Goal: Transaction & Acquisition: Register for event/course

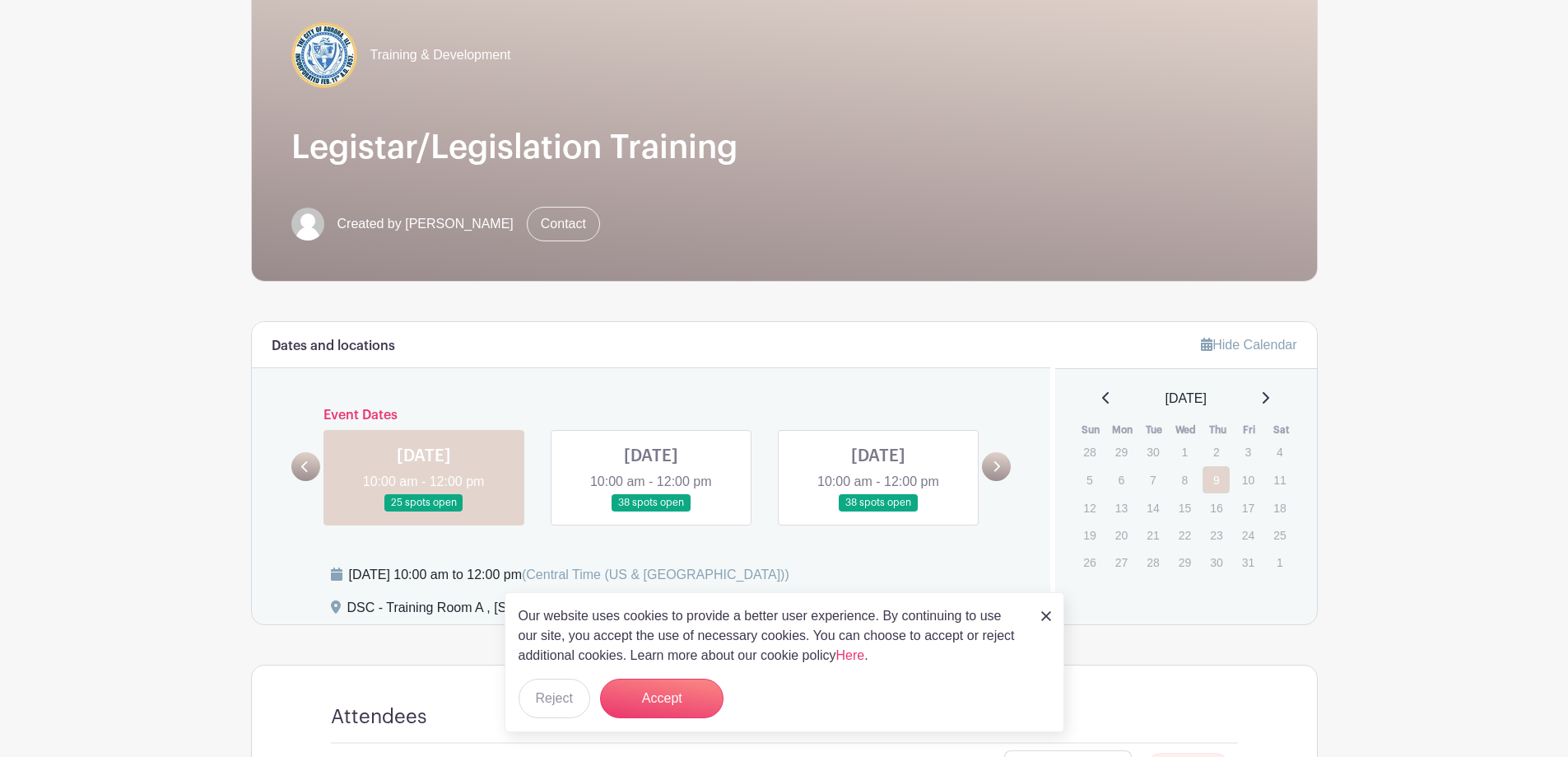
scroll to position [165, 0]
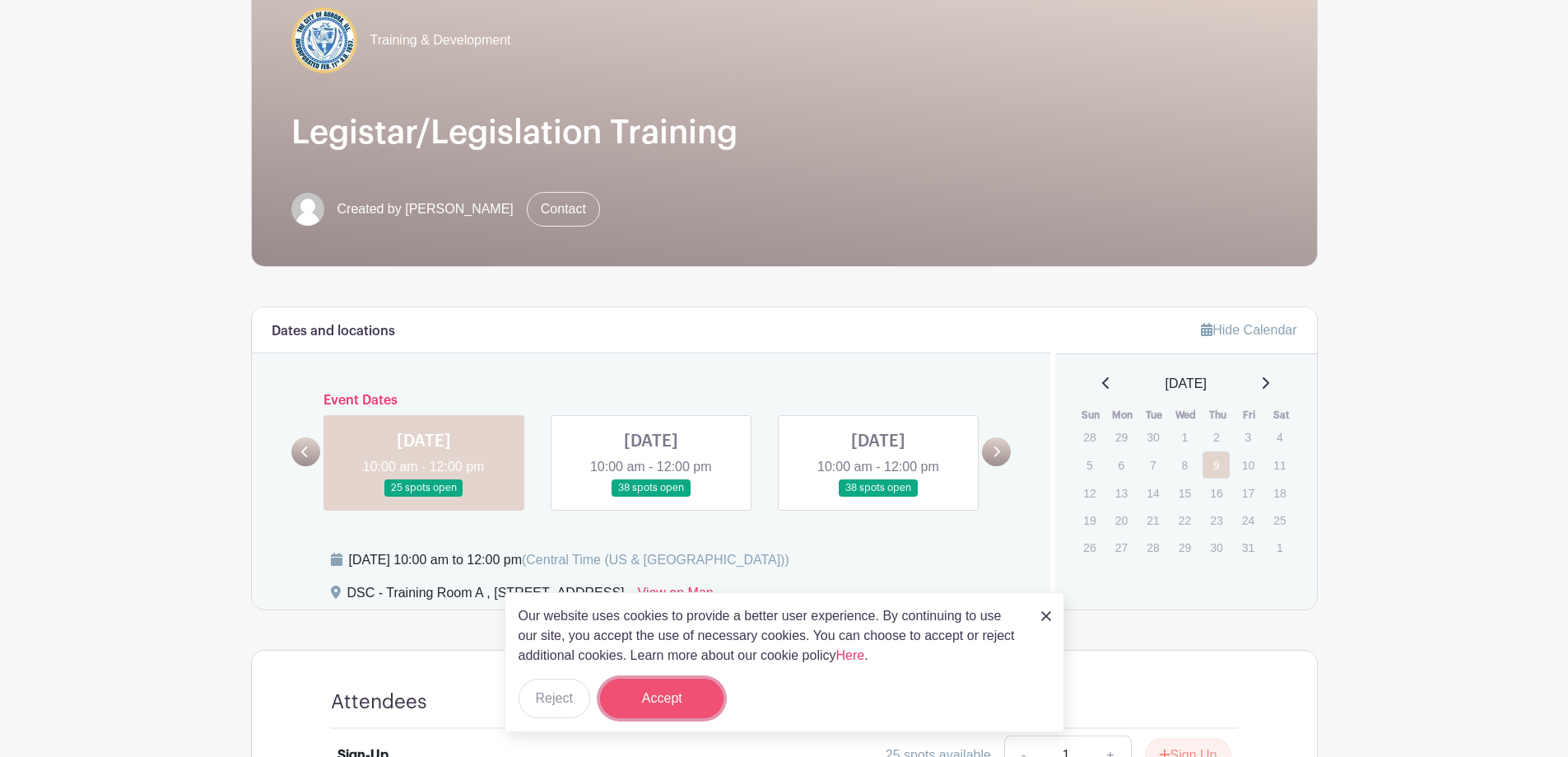
click at [681, 703] on button "Accept" at bounding box center [661, 698] width 124 height 39
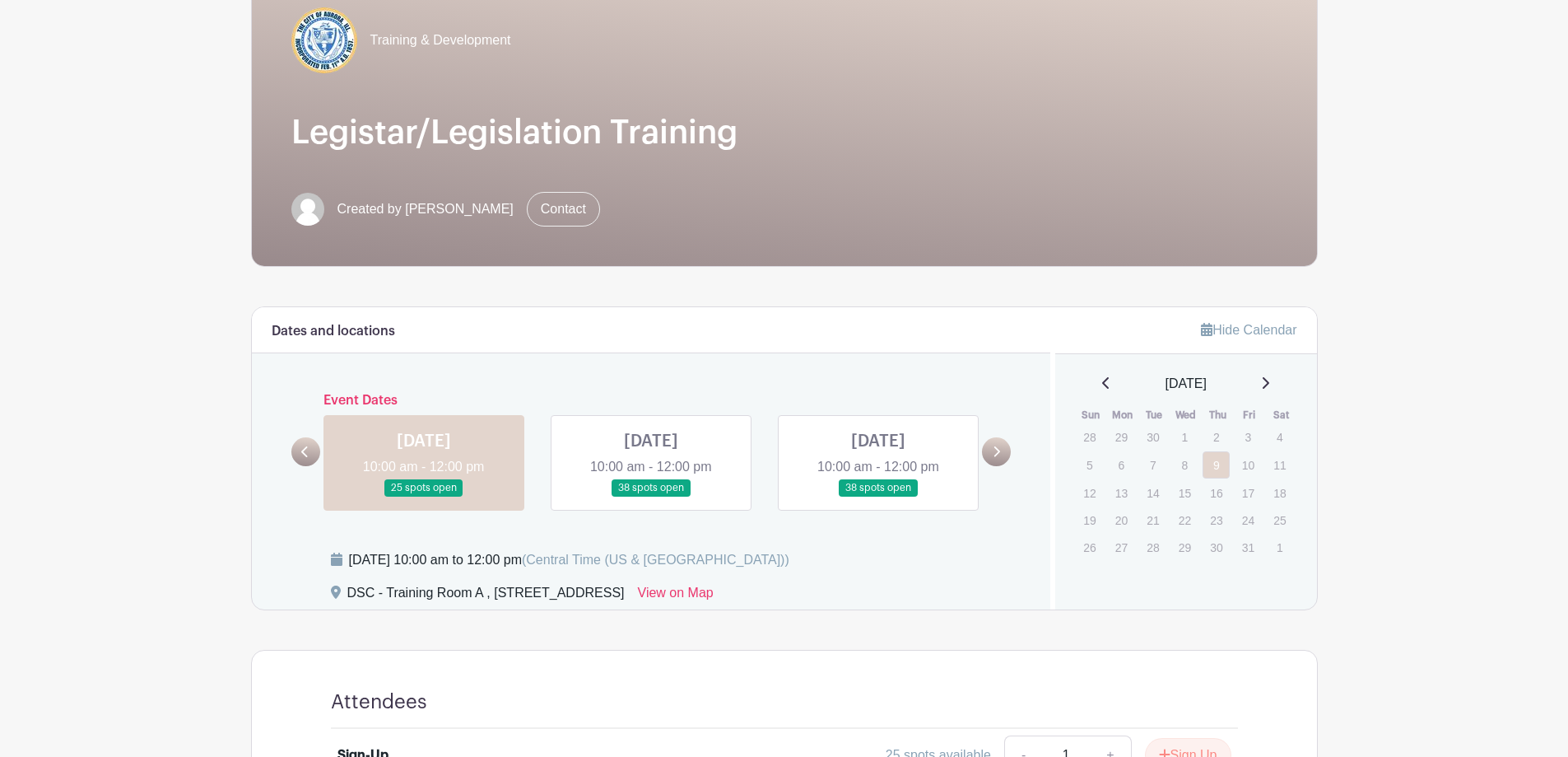
click at [424, 497] on link at bounding box center [424, 497] width 0 height 0
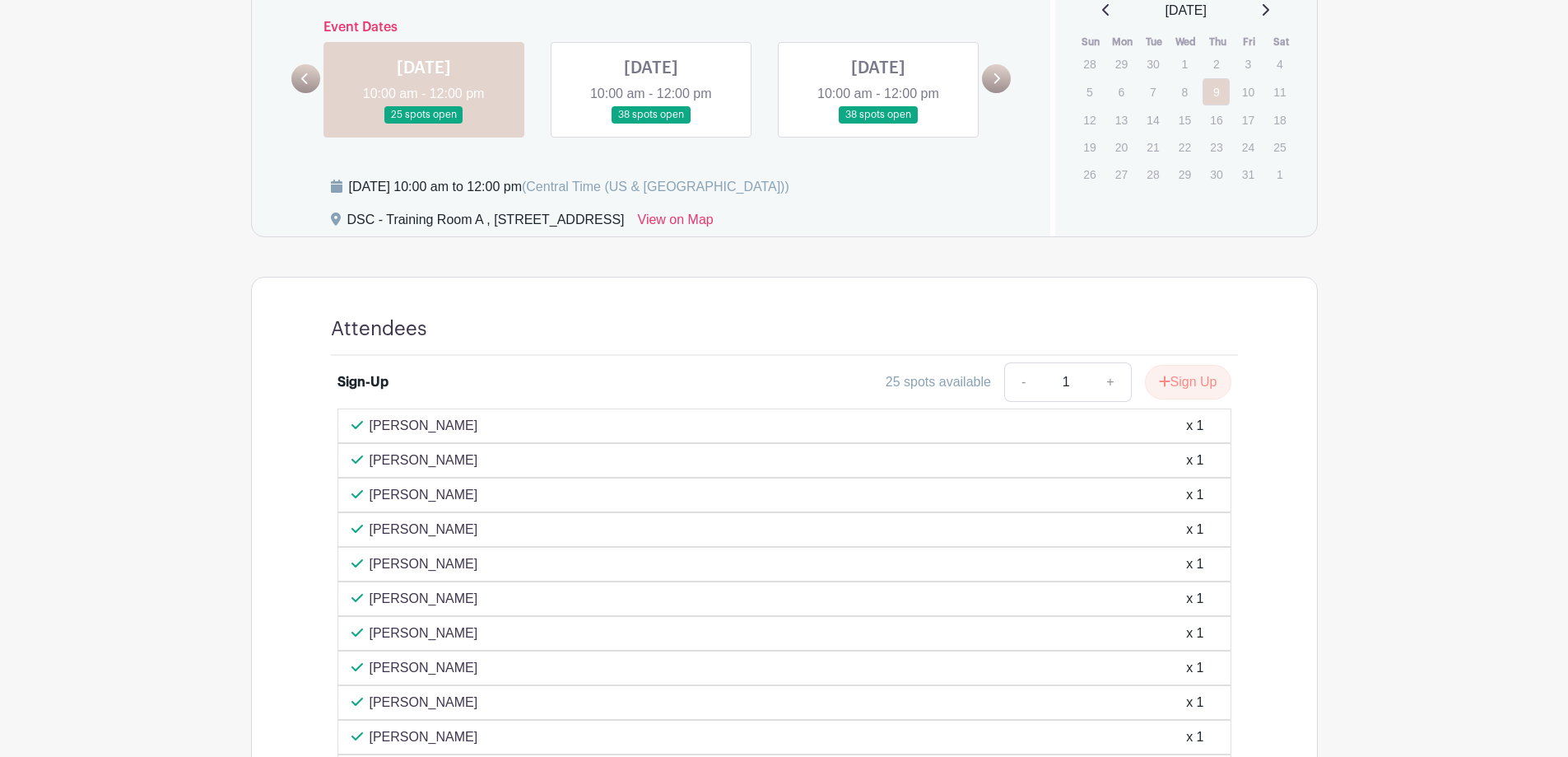
scroll to position [494, 0]
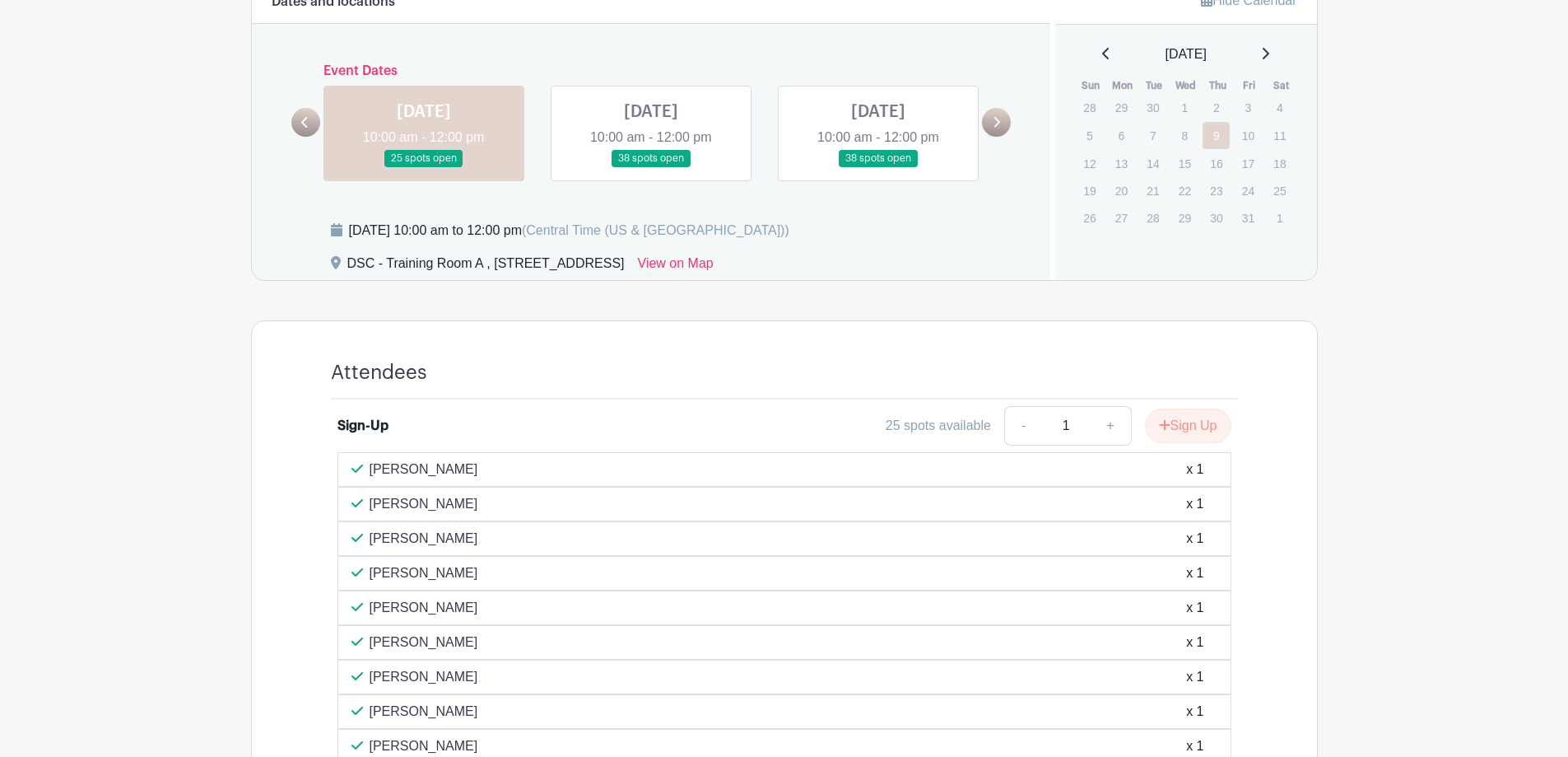
click at [651, 167] on link at bounding box center [651, 167] width 0 height 0
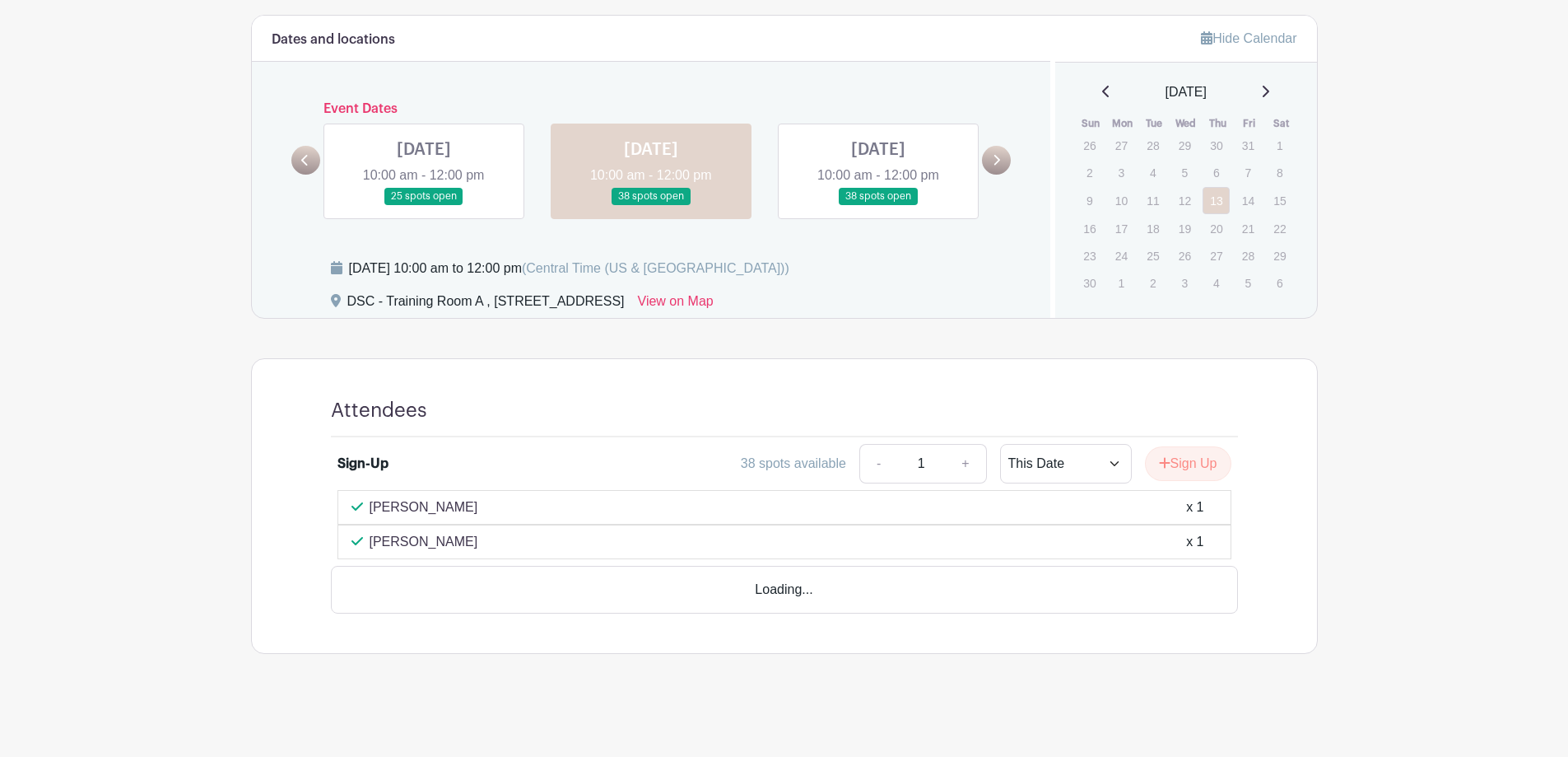
scroll to position [409, 0]
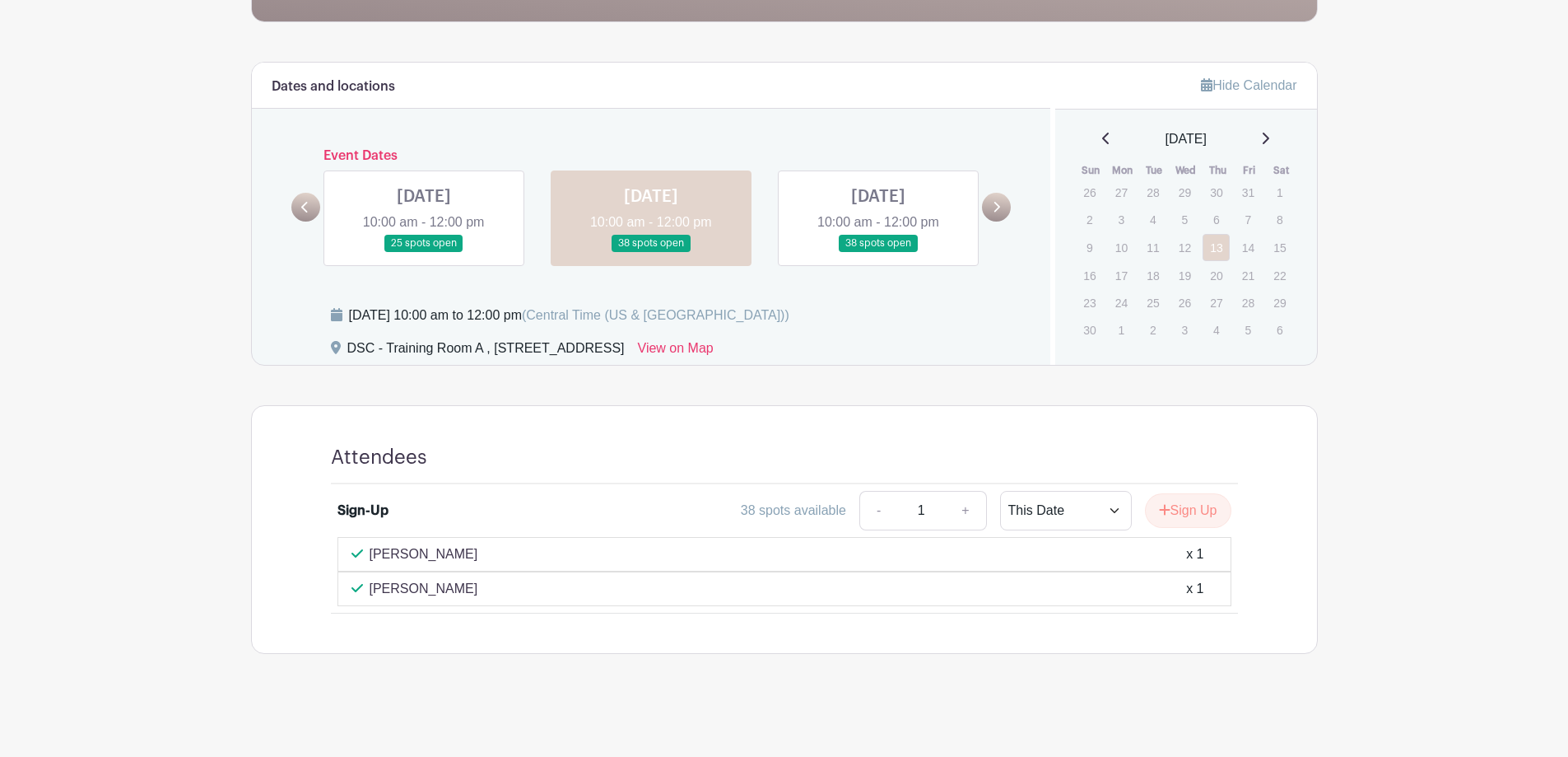
click at [878, 252] on link at bounding box center [878, 252] width 0 height 0
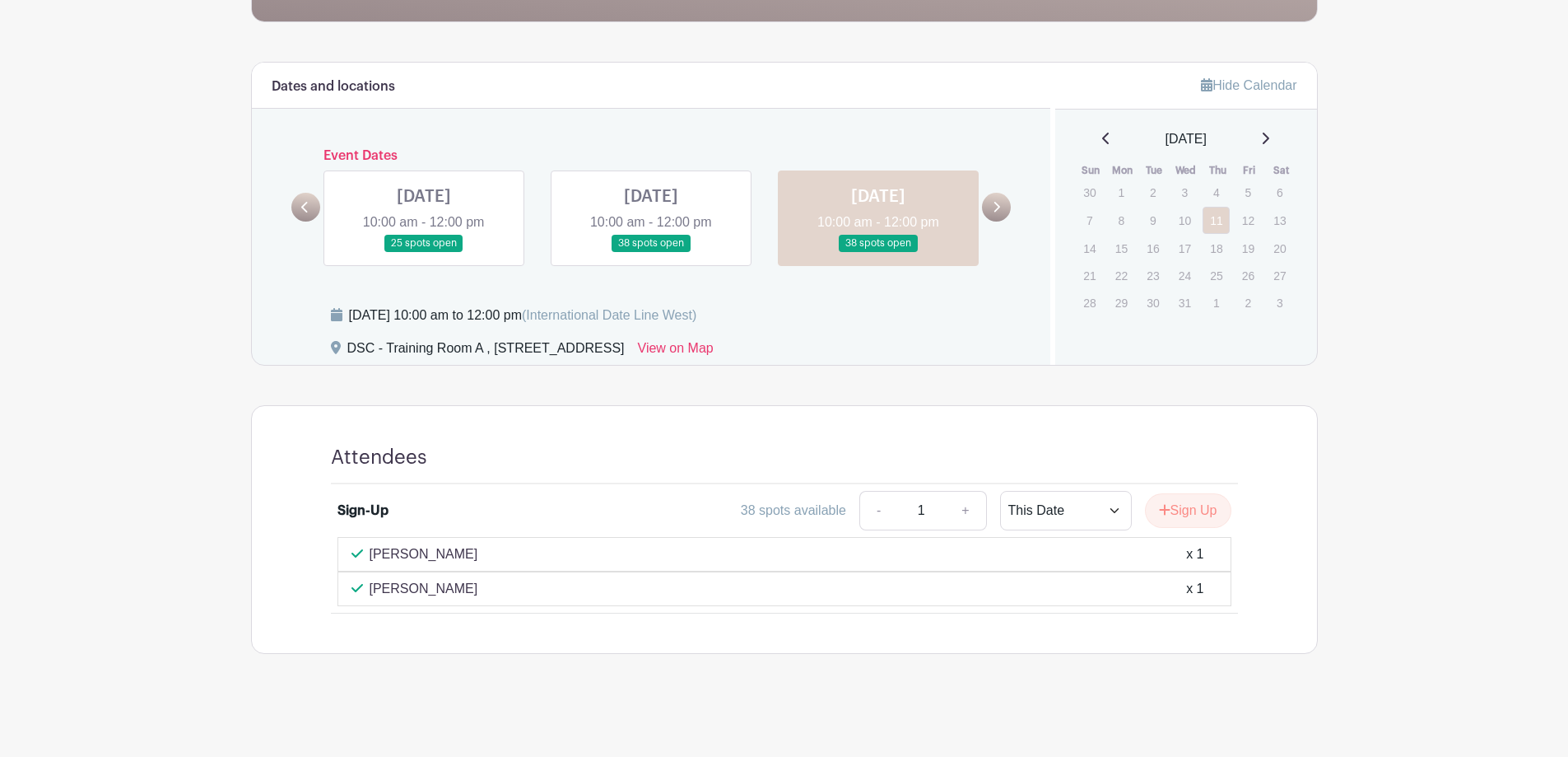
click at [651, 252] on link at bounding box center [651, 252] width 0 height 0
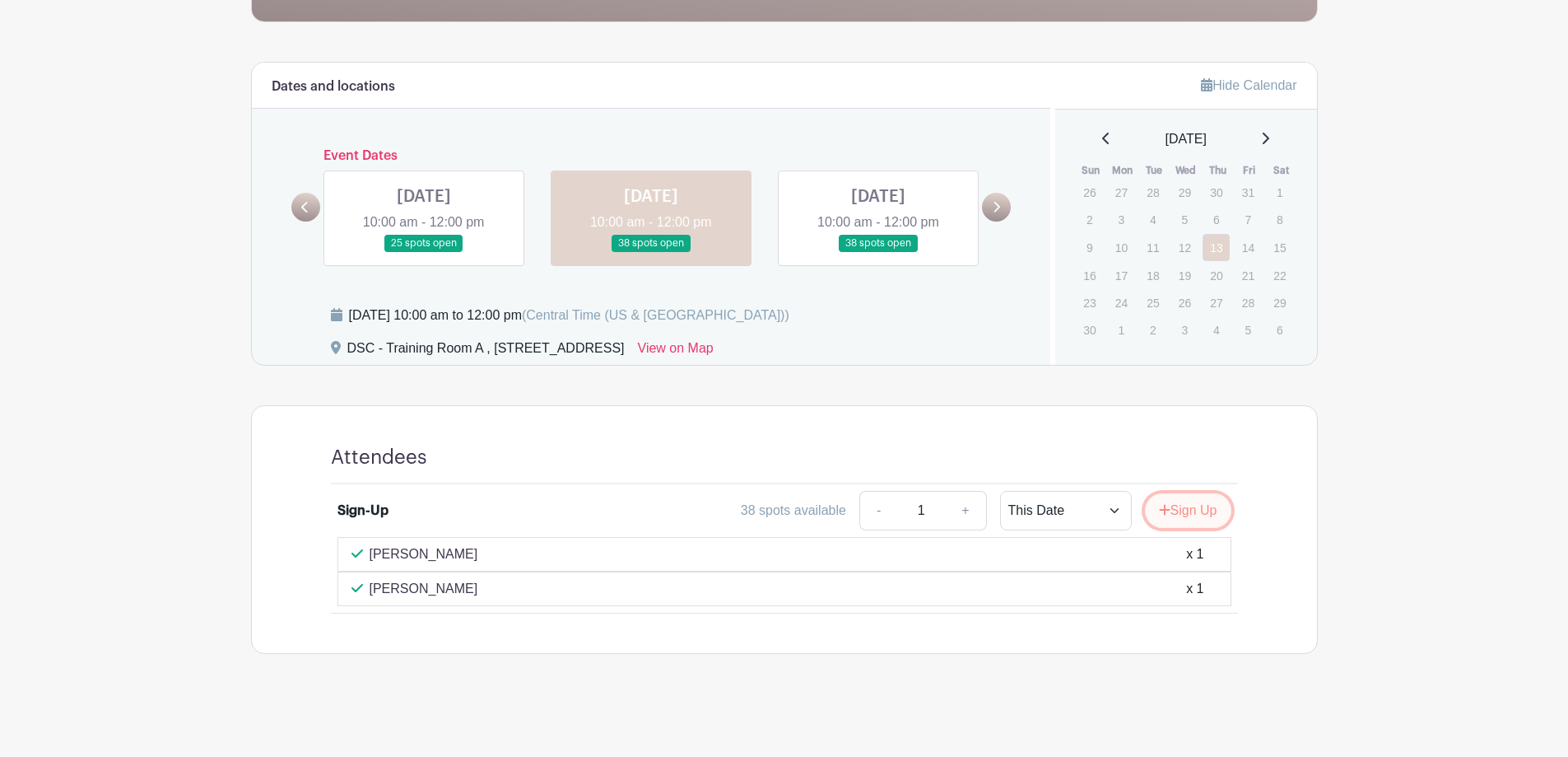
click at [1208, 512] on button "Sign Up" at bounding box center [1188, 510] width 86 height 34
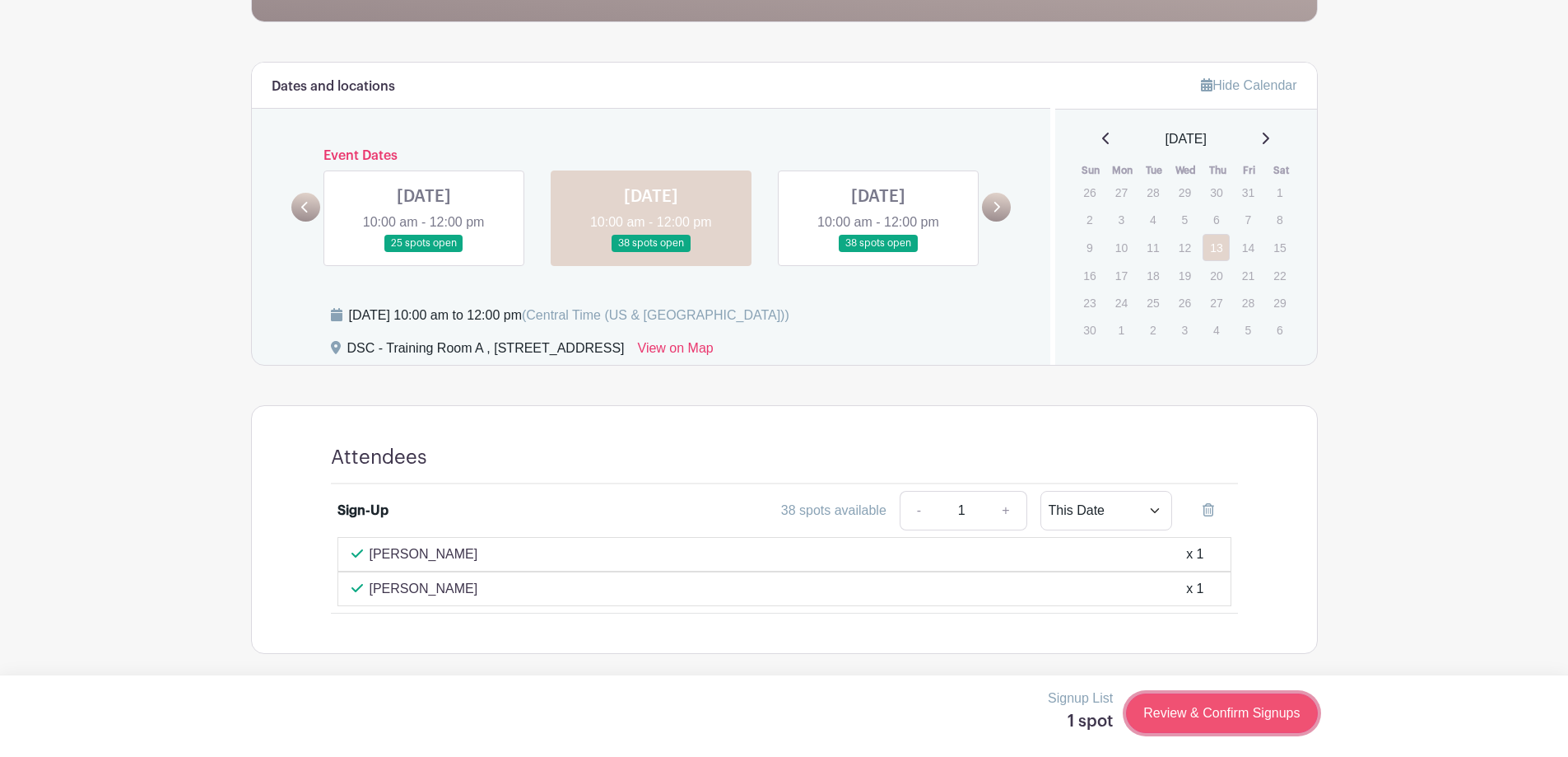
click at [1242, 710] on link "Review & Confirm Signups" at bounding box center [1221, 713] width 191 height 39
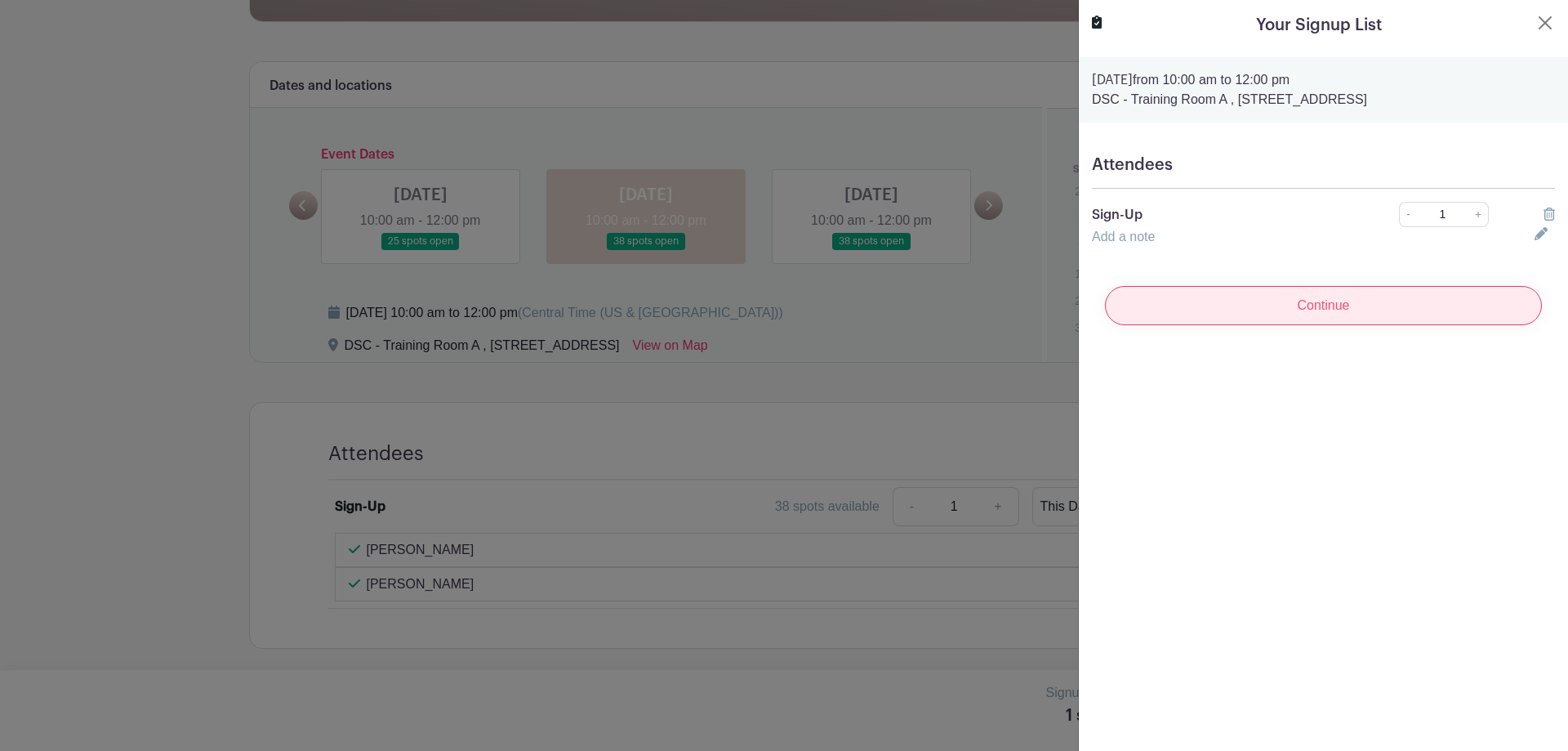
click at [1333, 312] on input "Continue" at bounding box center [1324, 306] width 437 height 39
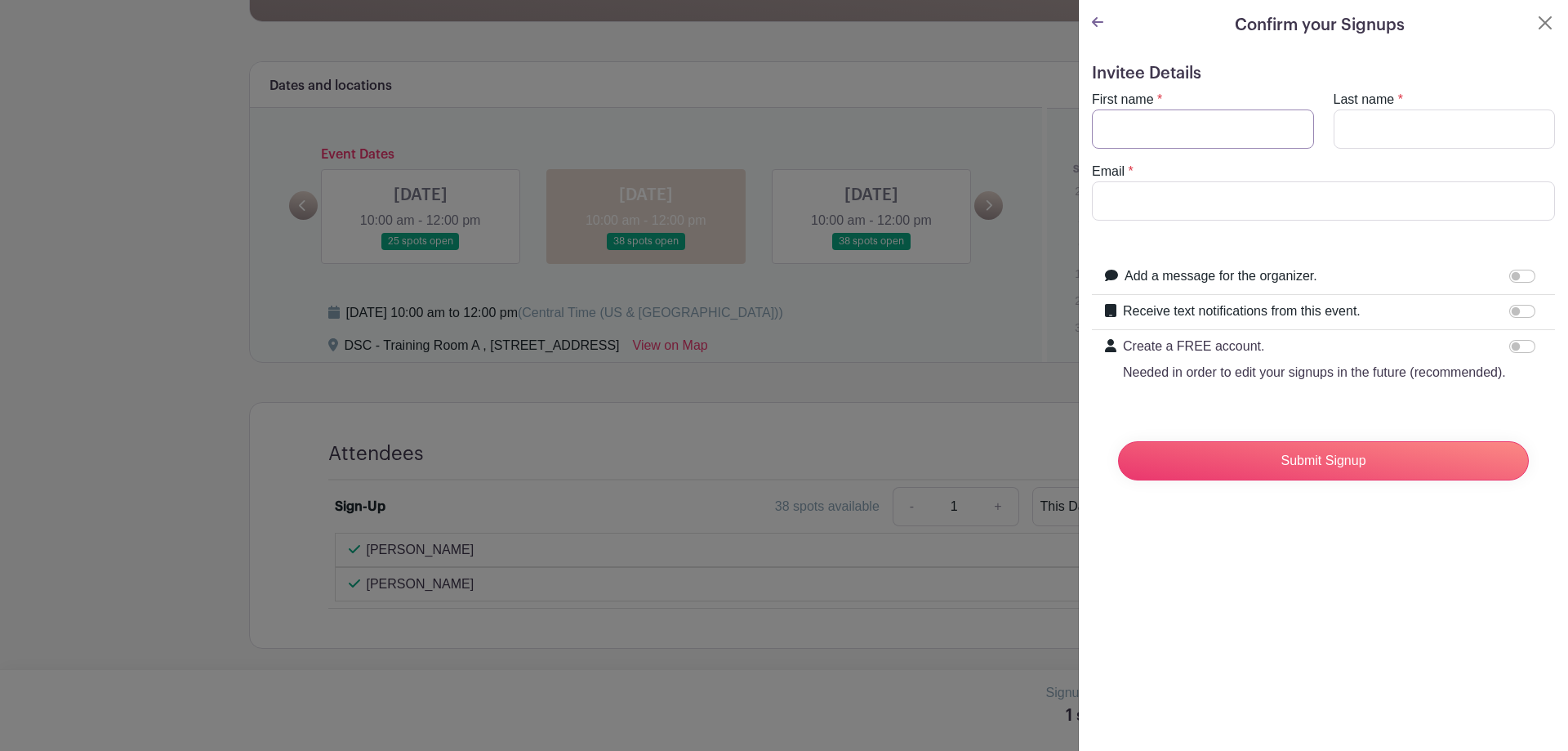
click at [1198, 124] on input "First name" at bounding box center [1203, 129] width 222 height 39
type input "John"
type input "Blickem"
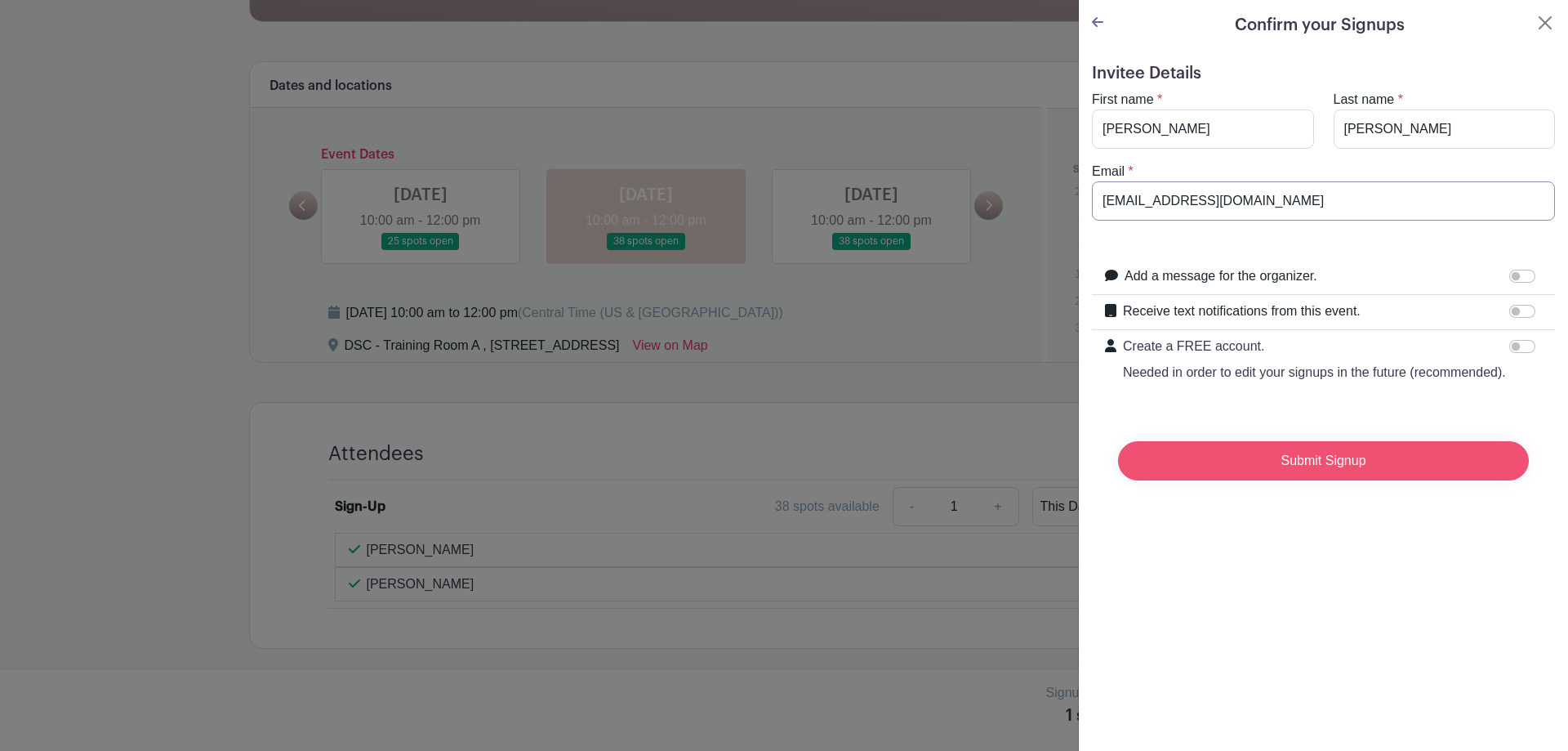
type input "blickemj@aurora.il.us"
click at [1338, 480] on input "Submit Signup" at bounding box center [1324, 461] width 411 height 39
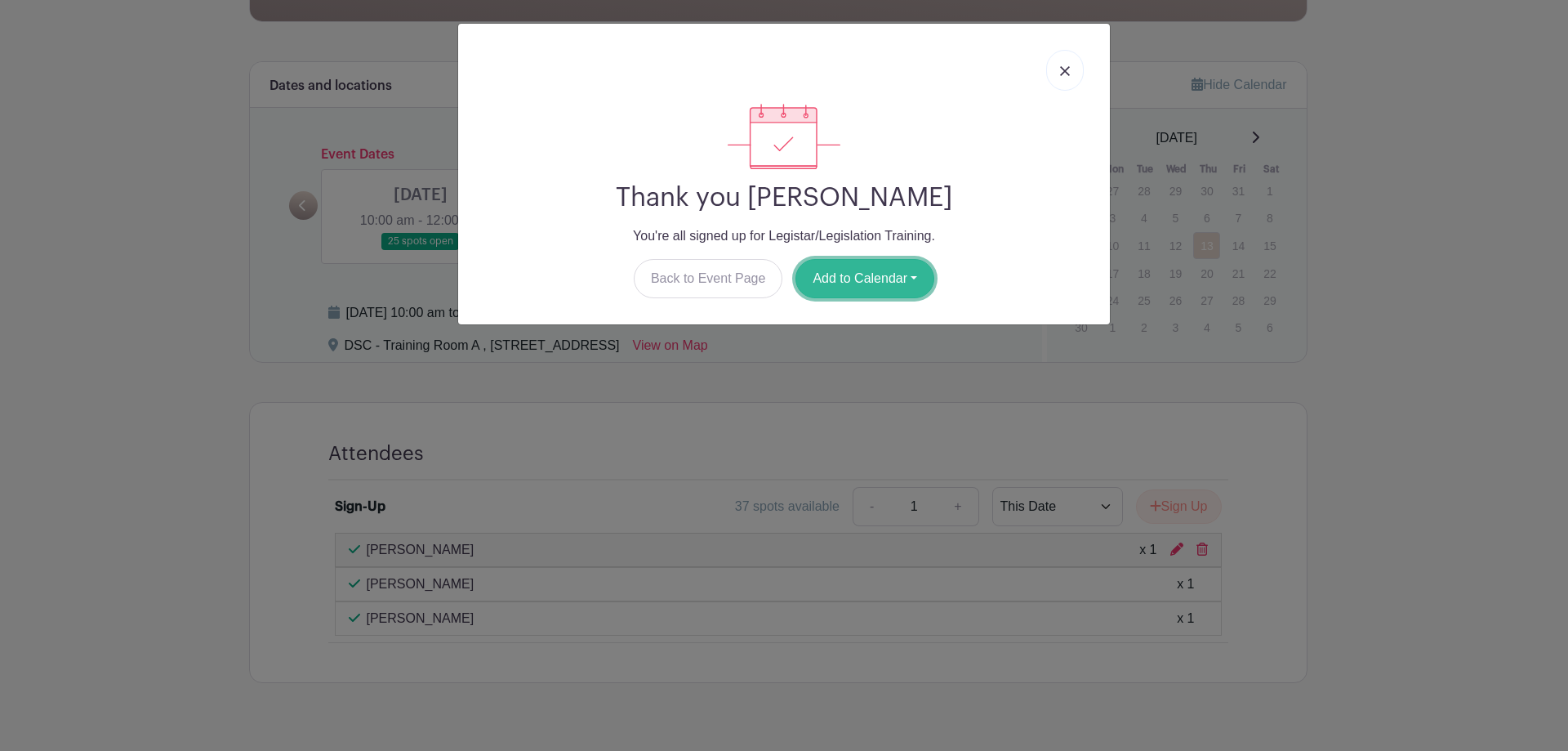
click at [818, 273] on button "Add to Calendar" at bounding box center [865, 279] width 139 height 39
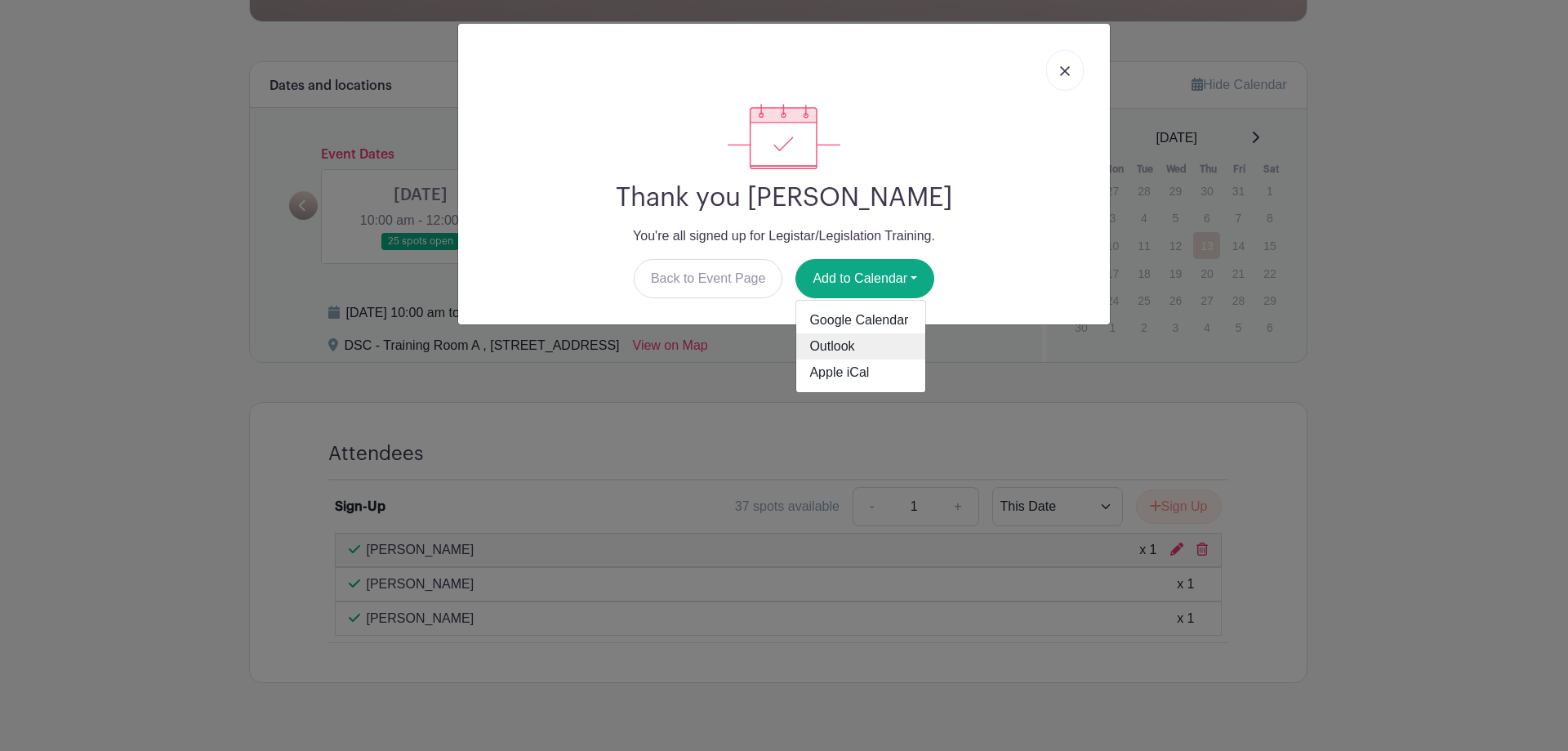
click at [838, 355] on link "Outlook" at bounding box center [861, 346] width 130 height 26
click at [1068, 72] on img at bounding box center [1065, 71] width 10 height 10
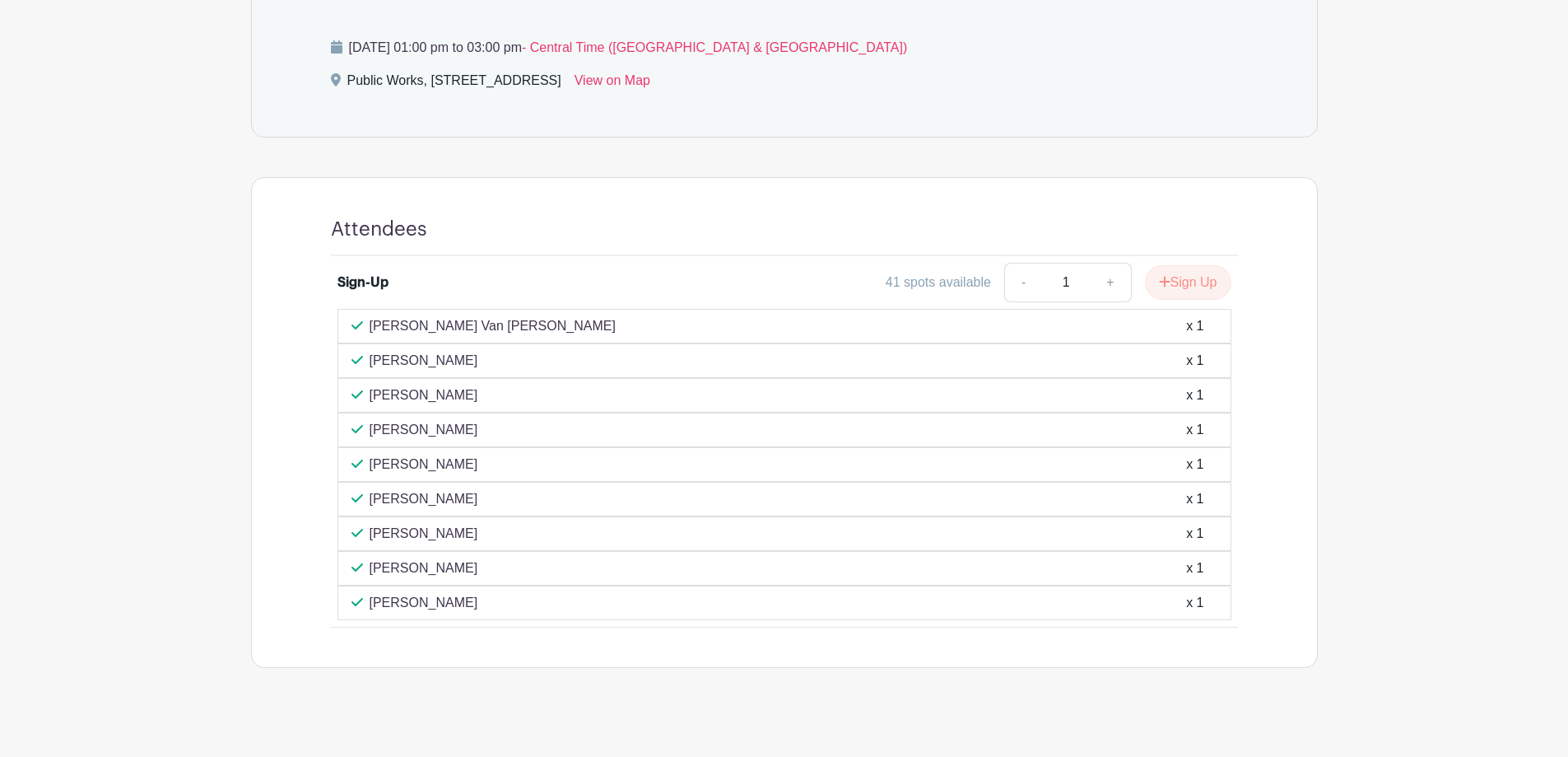
scroll to position [770, 0]
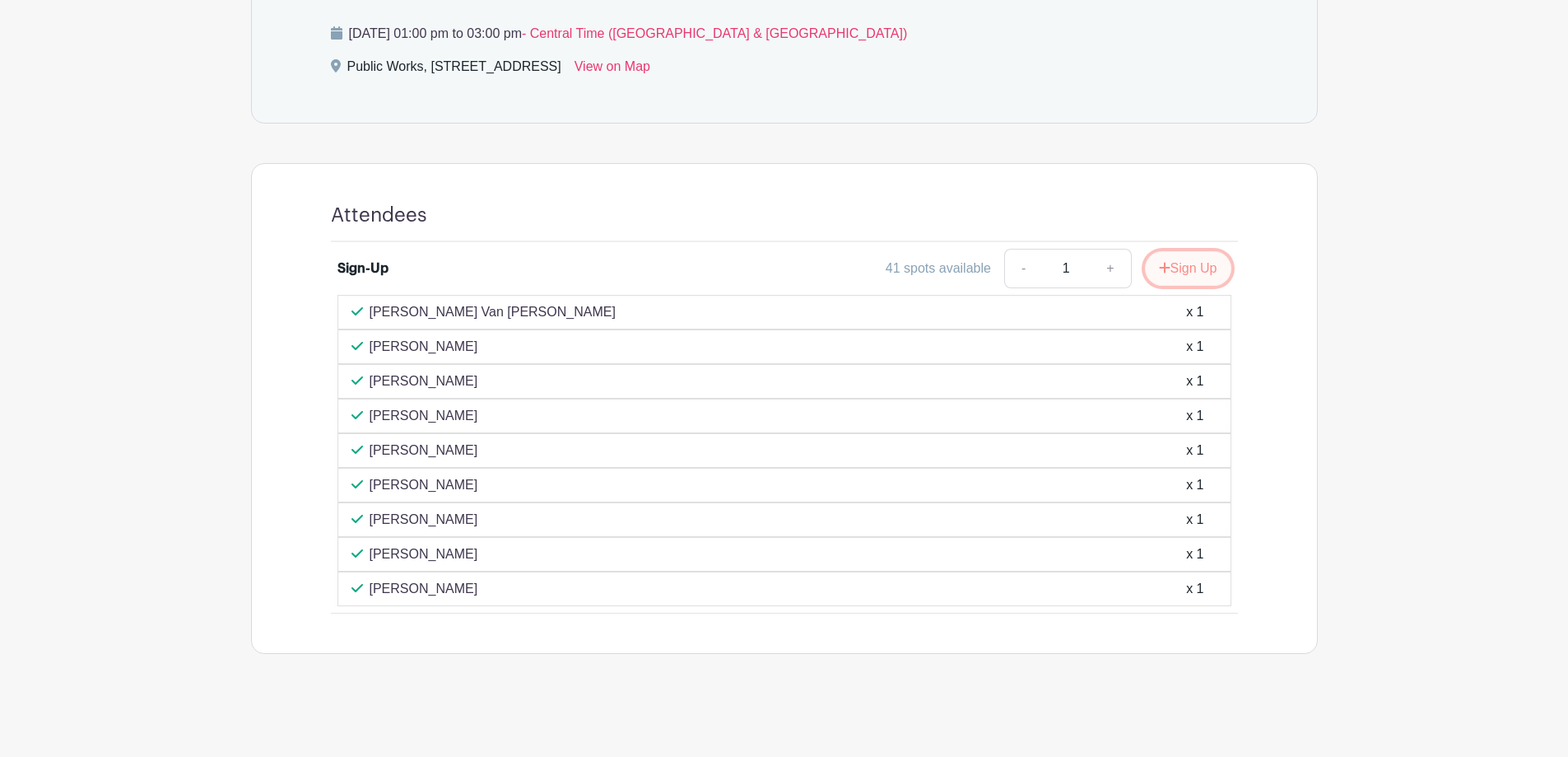
click at [1178, 273] on button "Sign Up" at bounding box center [1188, 268] width 86 height 34
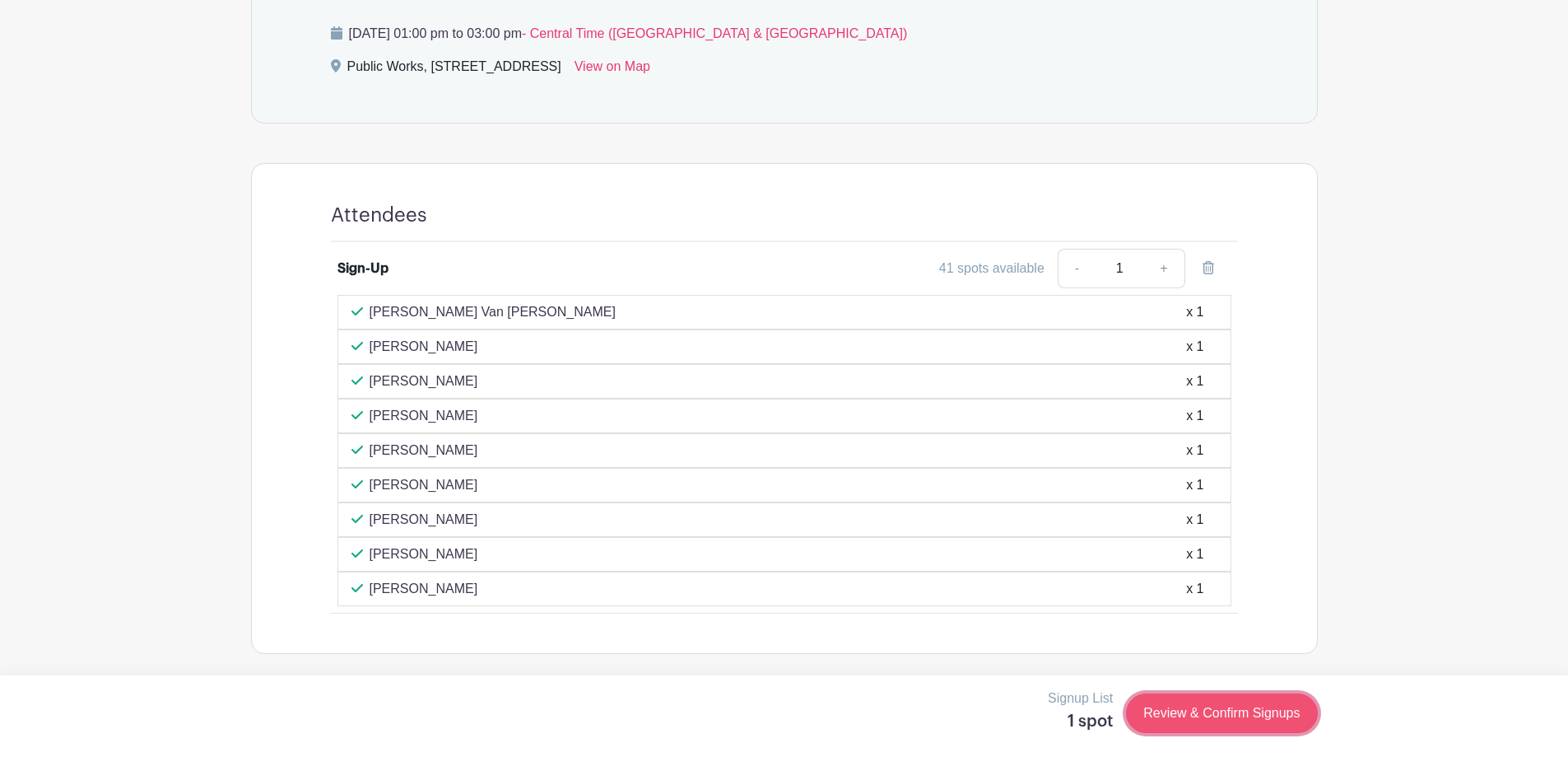
click at [1264, 715] on link "Review & Confirm Signups" at bounding box center [1221, 713] width 191 height 39
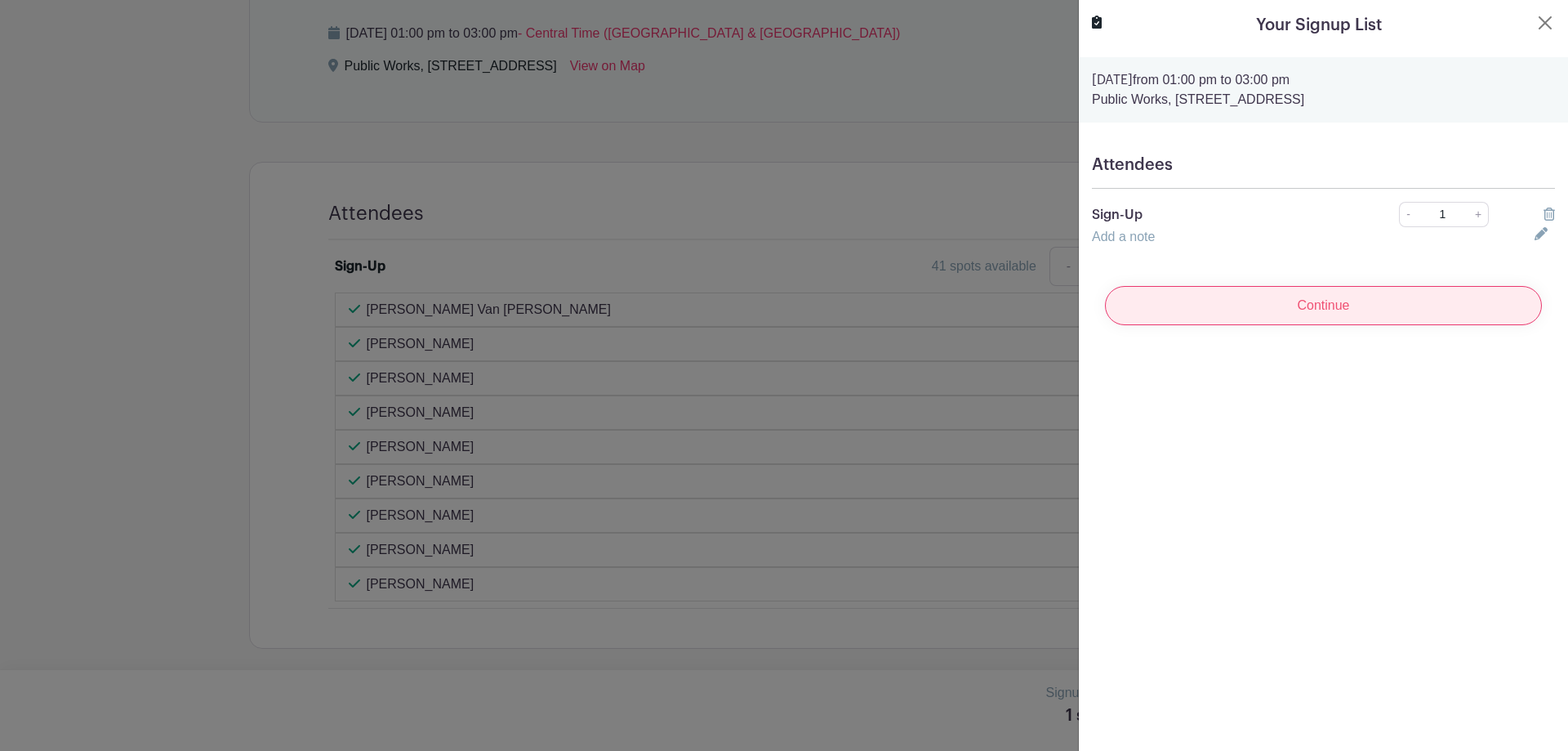
click at [1258, 295] on input "Continue" at bounding box center [1324, 306] width 437 height 39
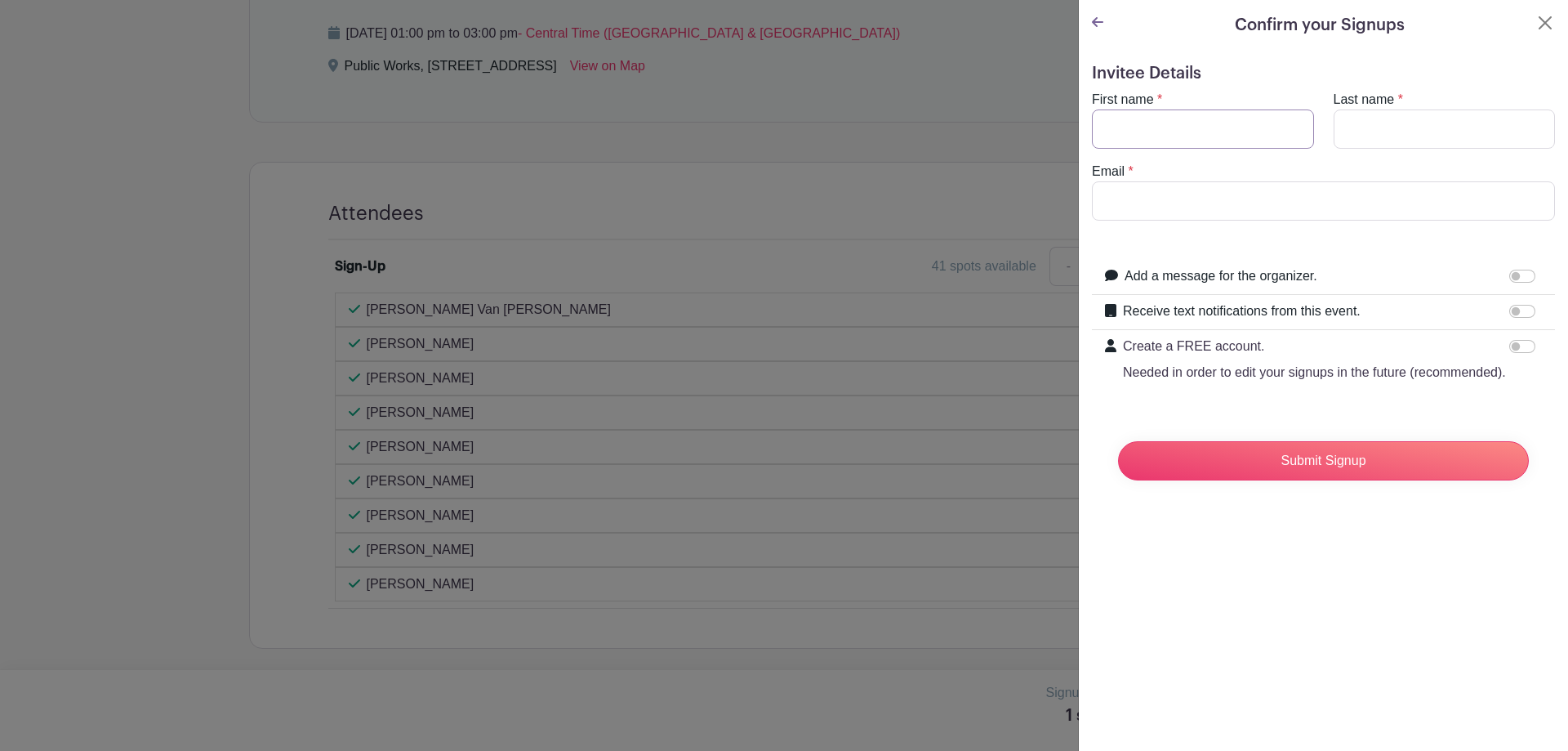
click at [1203, 124] on input "First name" at bounding box center [1203, 129] width 222 height 39
type input "Will"
type input "[PERSON_NAME]"
type input "[EMAIL_ADDRESS][DOMAIN_NAME]"
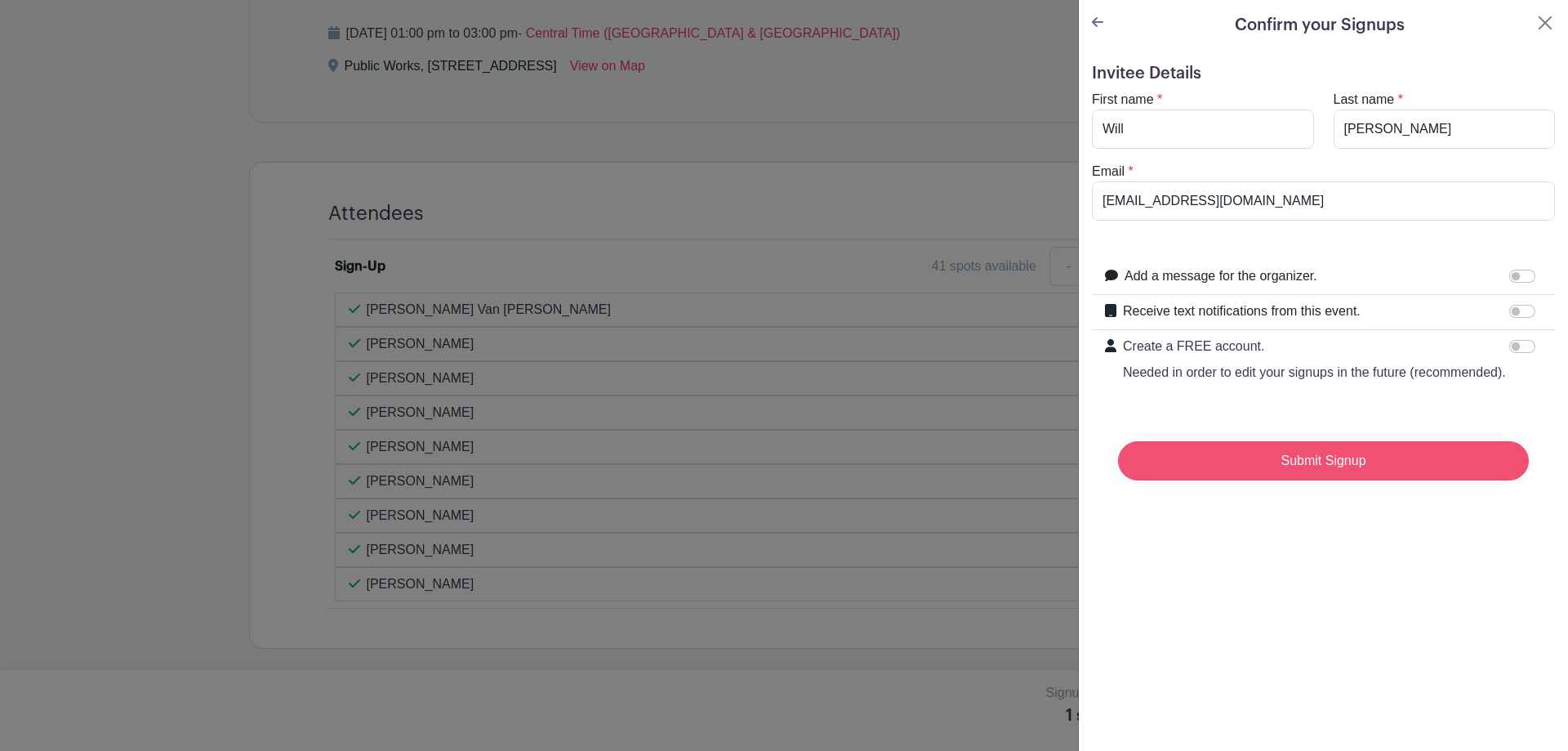
click at [1367, 480] on input "Submit Signup" at bounding box center [1324, 461] width 411 height 39
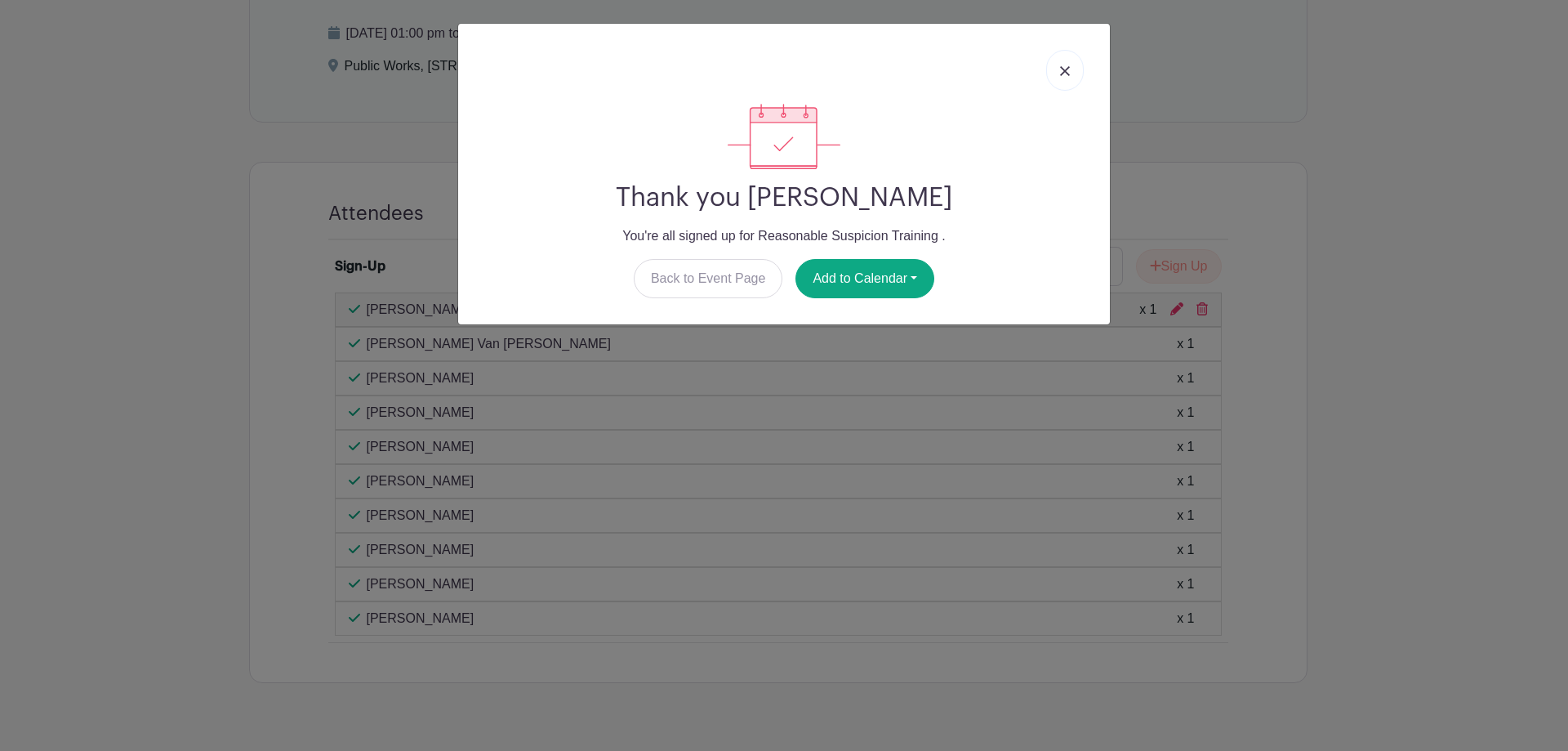
click at [1068, 73] on img at bounding box center [1065, 71] width 10 height 10
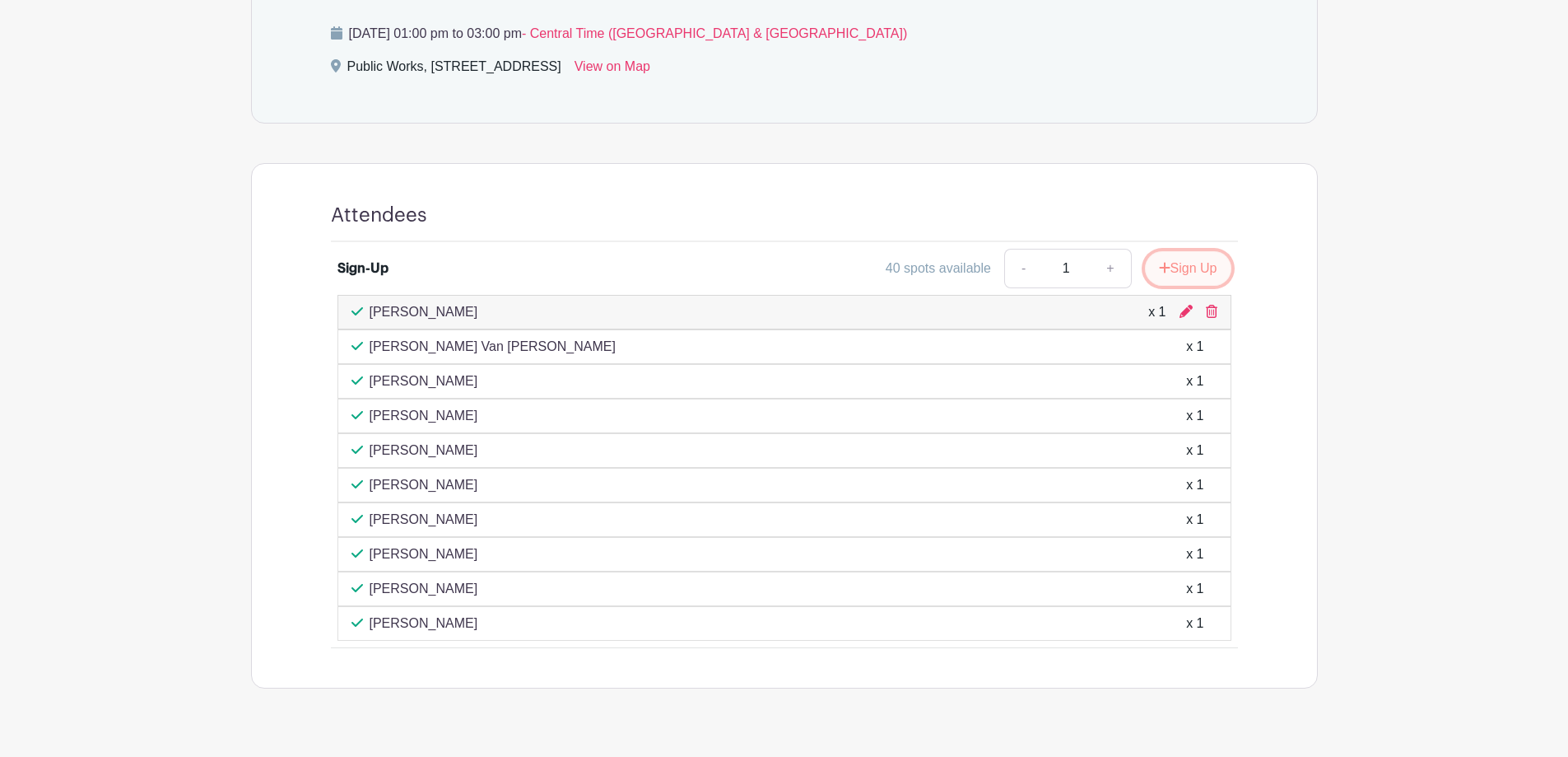
click at [1185, 270] on button "Sign Up" at bounding box center [1188, 268] width 86 height 34
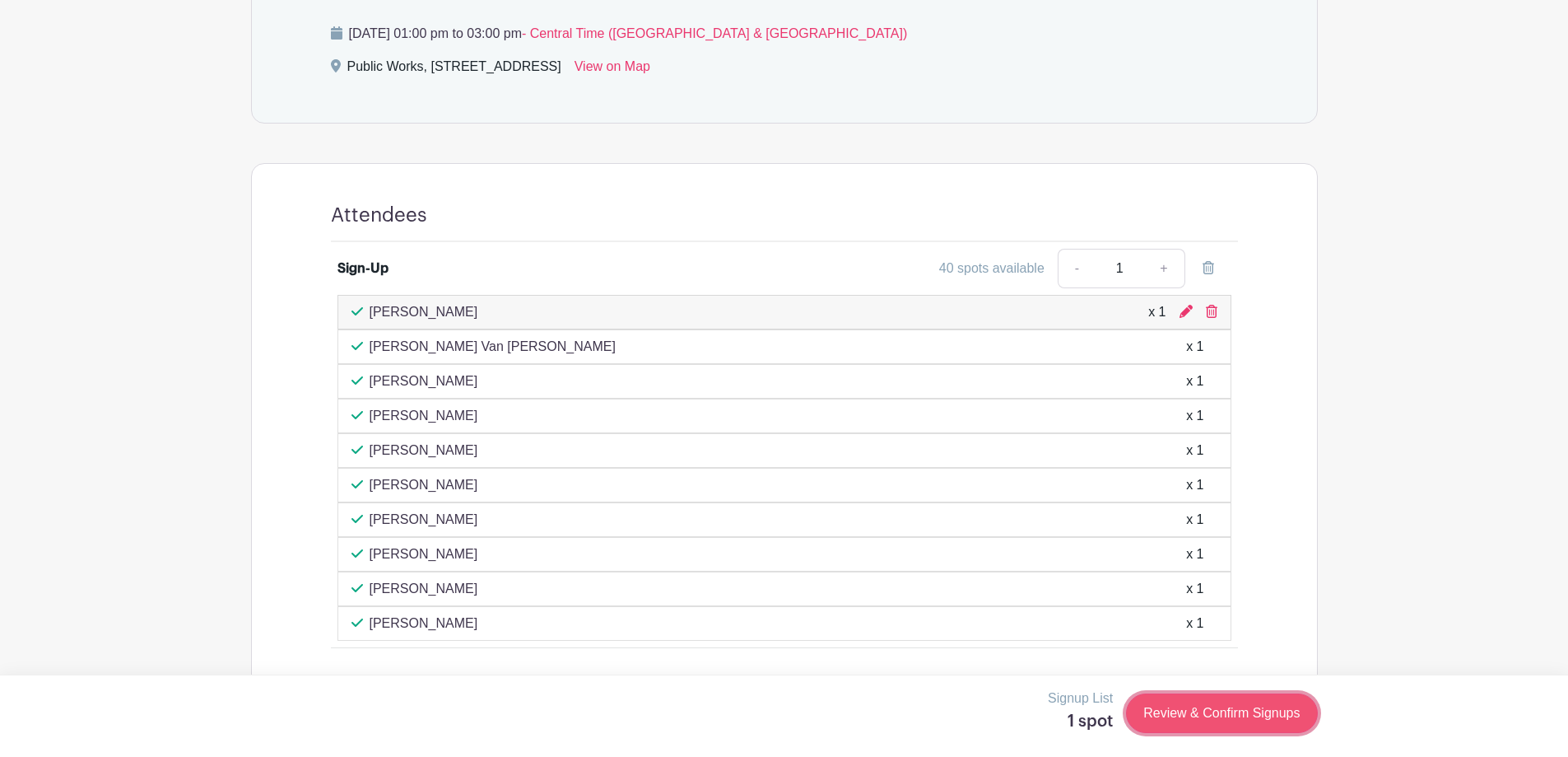
click at [1210, 717] on link "Review & Confirm Signups" at bounding box center [1221, 713] width 191 height 39
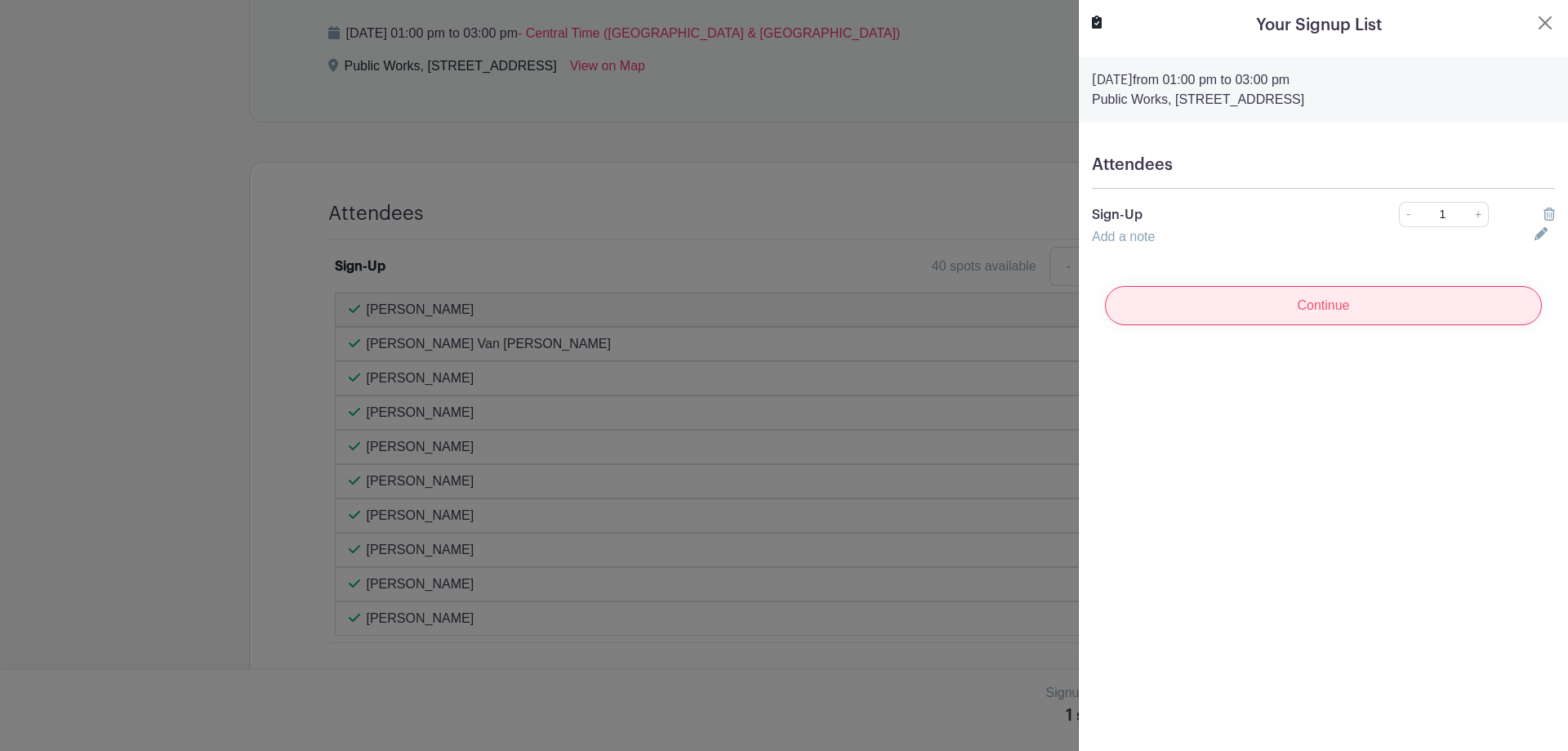
click at [1215, 306] on input "Continue" at bounding box center [1324, 306] width 437 height 39
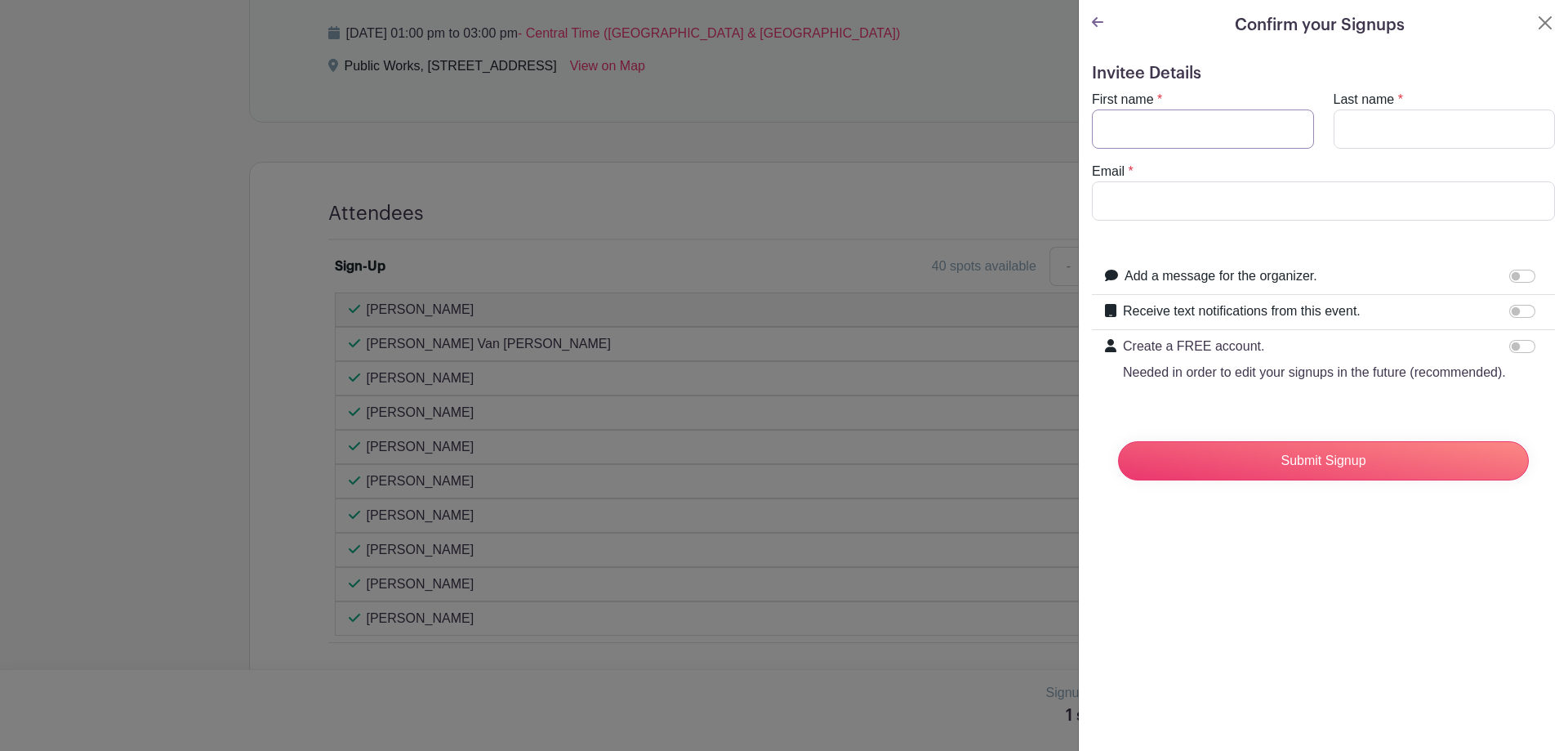
click at [1177, 132] on input "First name" at bounding box center [1203, 129] width 222 height 39
click at [1177, 132] on input "[PERSON_NAME]" at bounding box center [1203, 129] width 222 height 39
type input "Crispin"
click at [1384, 134] on input "Last name" at bounding box center [1444, 129] width 222 height 39
type input "[PERSON_NAME]"
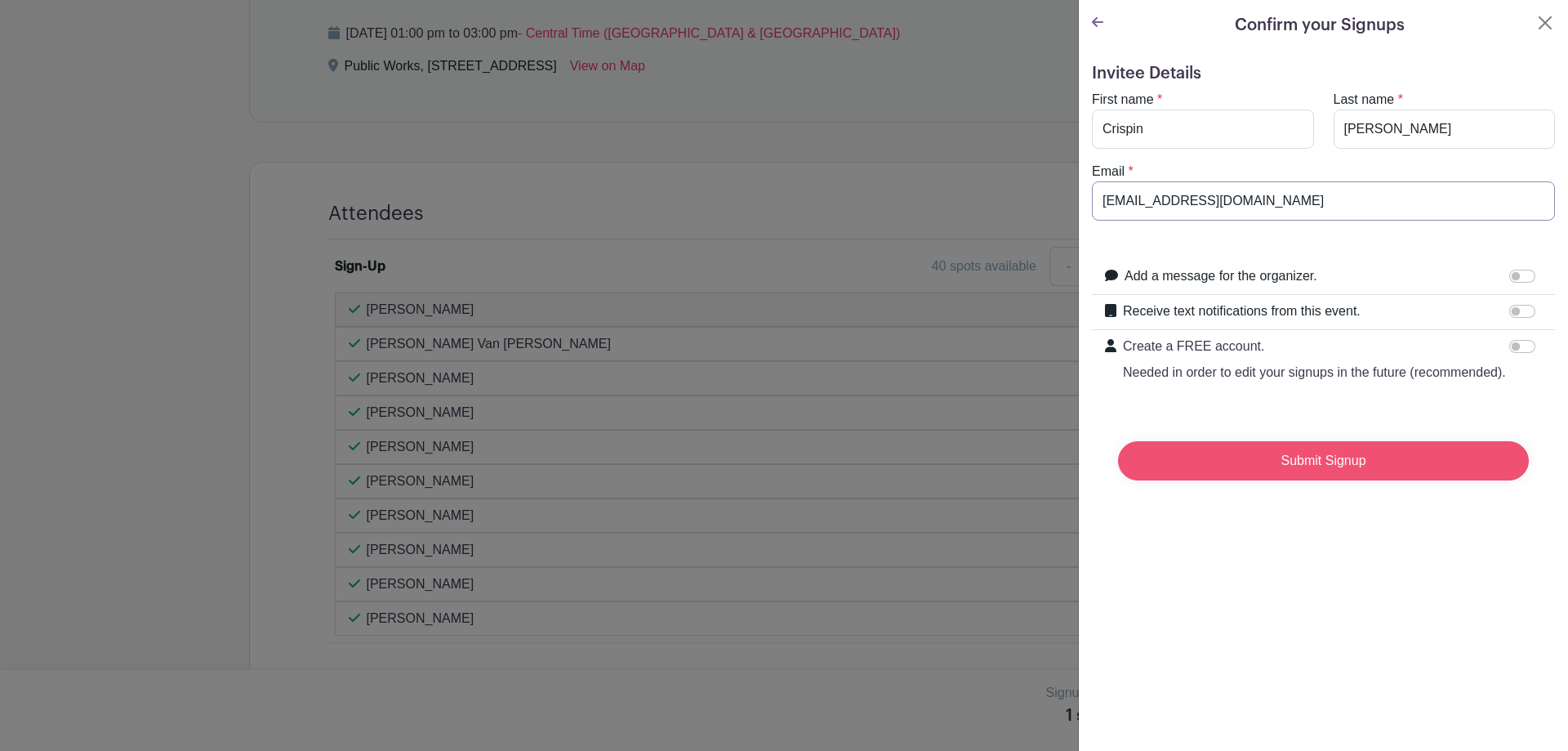
type input "[EMAIL_ADDRESS][DOMAIN_NAME]"
click at [1381, 474] on input "Submit Signup" at bounding box center [1324, 461] width 411 height 39
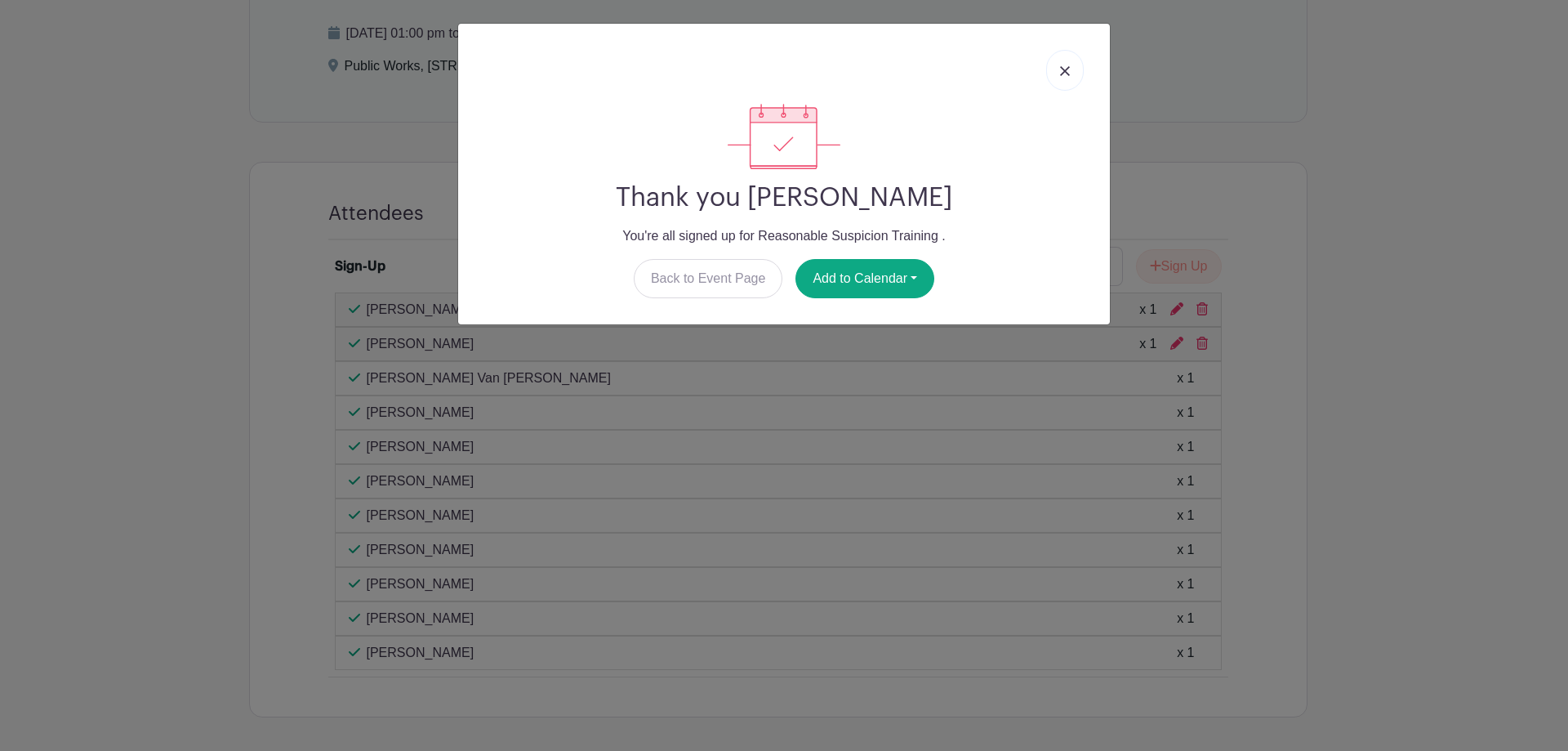
click at [1061, 73] on img at bounding box center [1065, 71] width 10 height 10
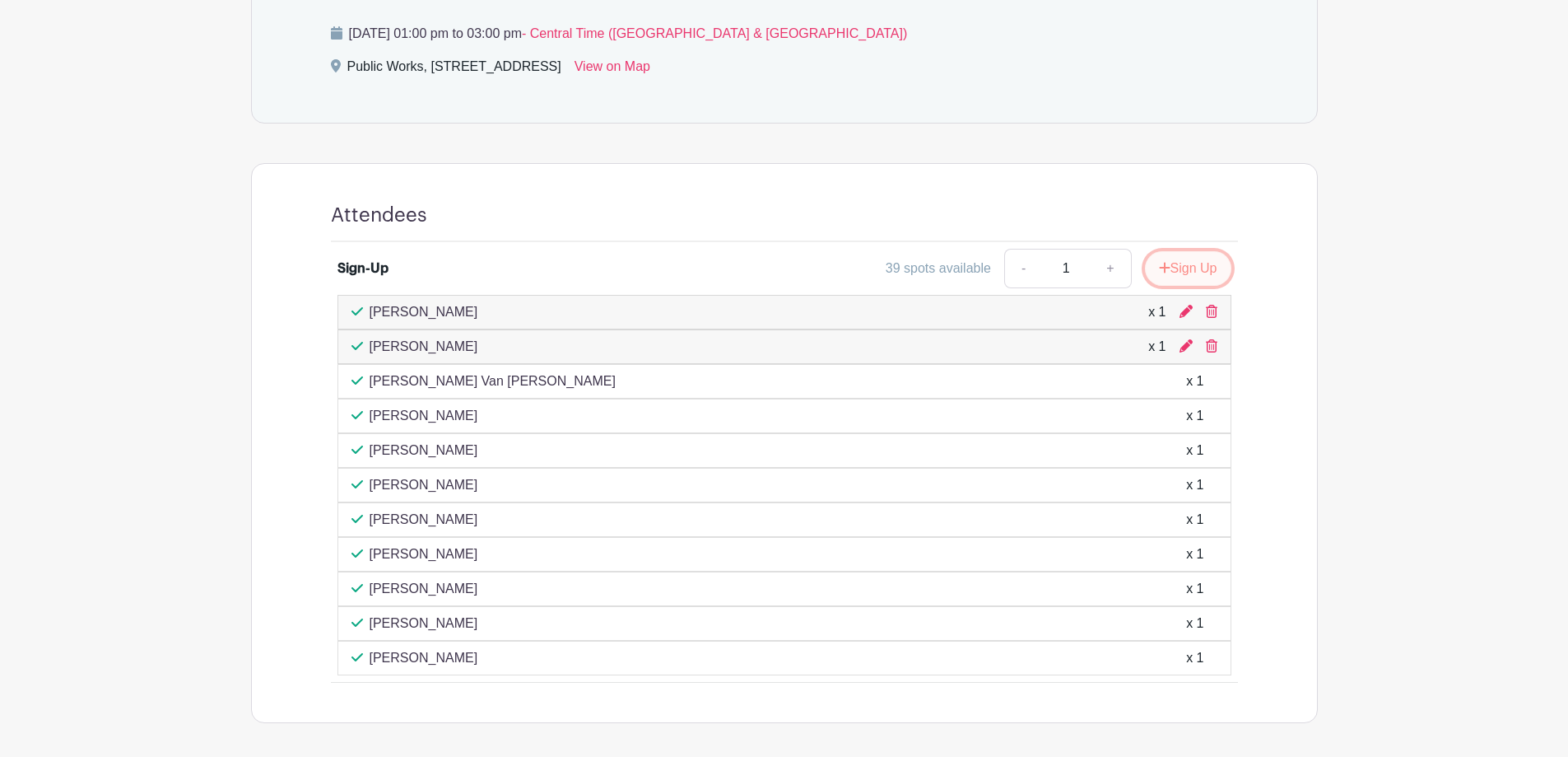
click at [1177, 270] on button "Sign Up" at bounding box center [1188, 268] width 86 height 34
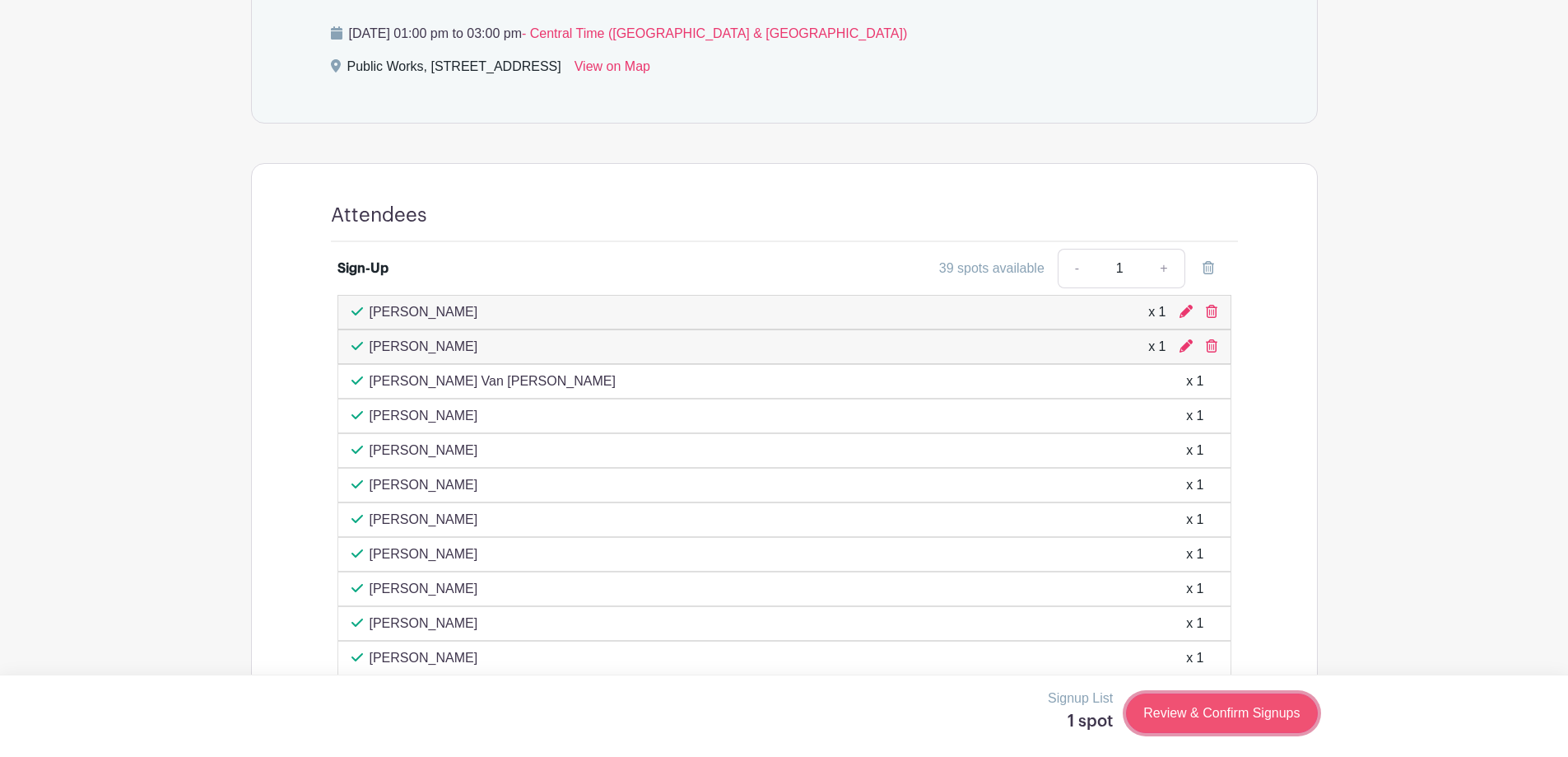
click at [1244, 706] on link "Review & Confirm Signups" at bounding box center [1221, 713] width 191 height 39
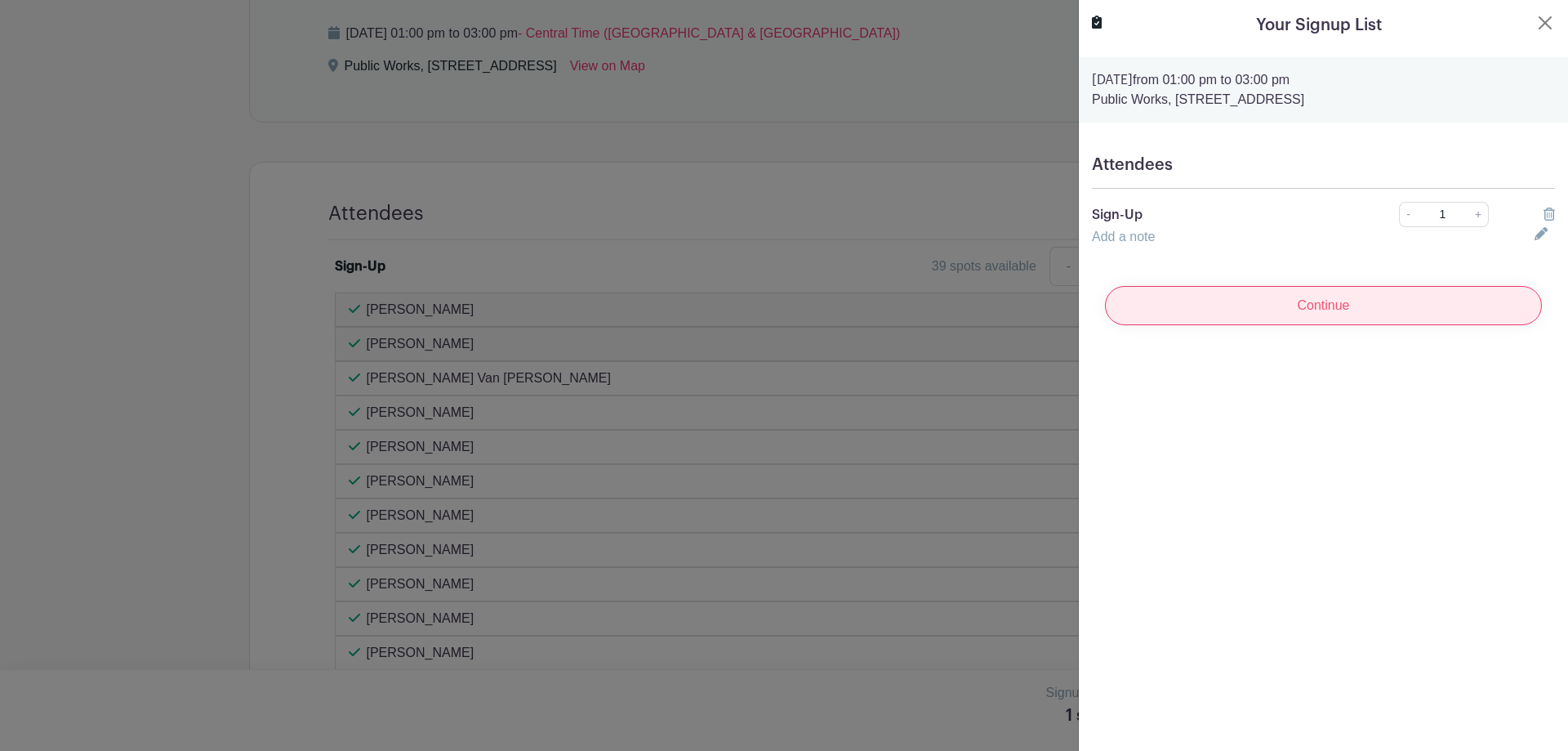
click at [1306, 320] on input "Continue" at bounding box center [1324, 306] width 437 height 39
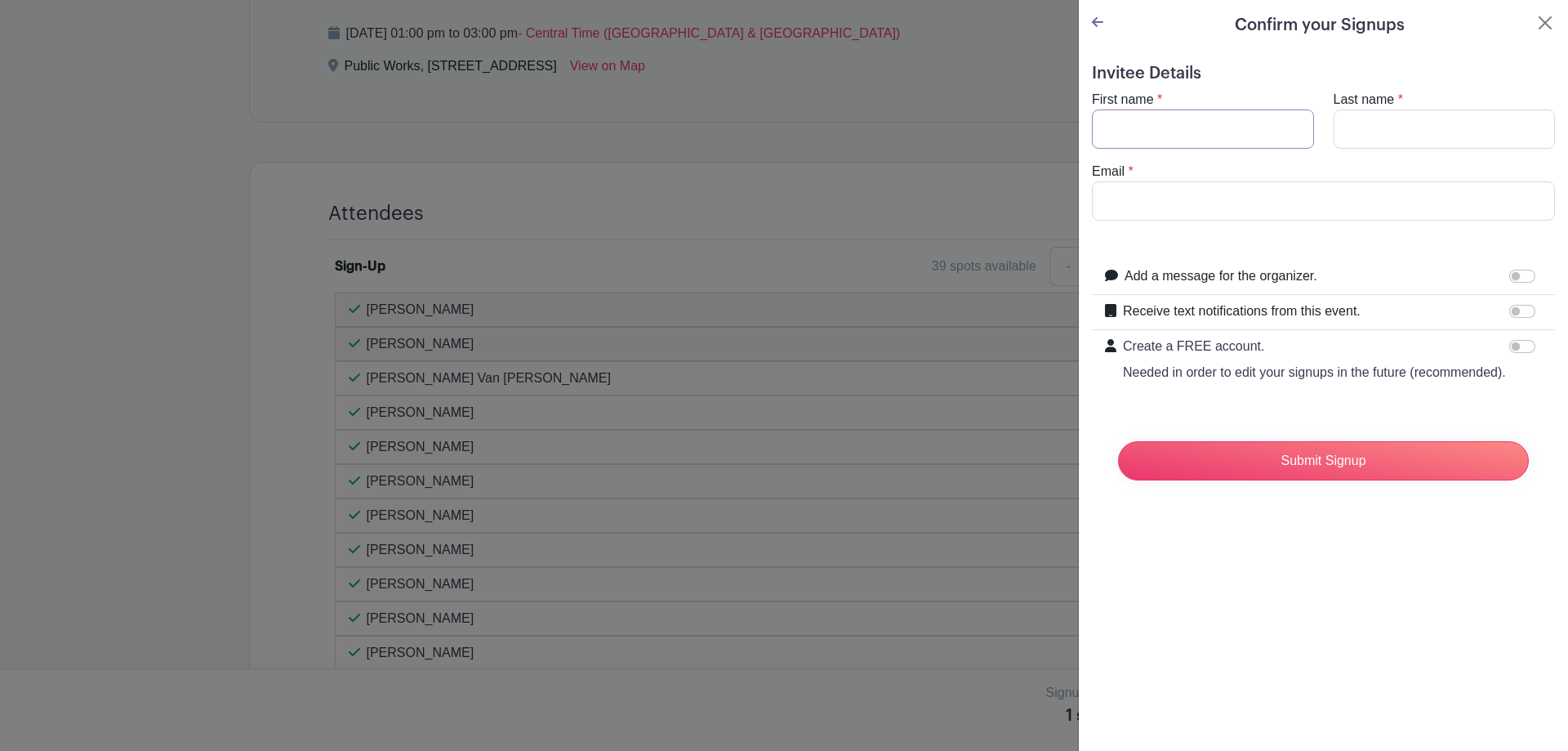
click at [1215, 138] on input "First name" at bounding box center [1203, 129] width 222 height 39
click at [1215, 138] on input "tilo" at bounding box center [1203, 129] width 222 height 39
type input "t"
type input "Tilo"
type input "Talip"
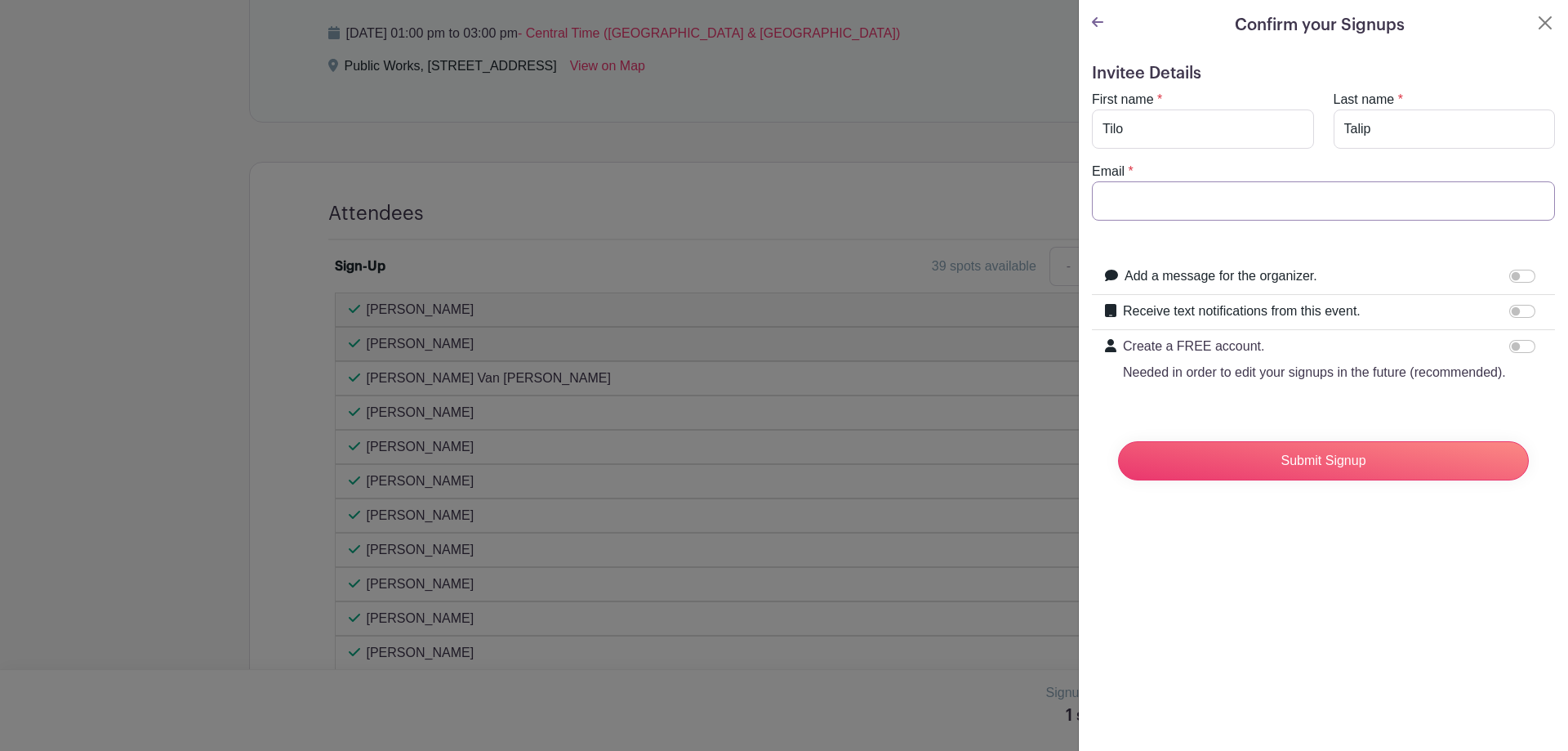
click at [1325, 186] on input "Email" at bounding box center [1324, 201] width 464 height 39
click at [1176, 200] on input "talip" at bounding box center [1324, 201] width 464 height 39
type input "[EMAIL_ADDRESS][DOMAIN_NAME]"
click at [1256, 480] on input "Submit Signup" at bounding box center [1324, 461] width 411 height 39
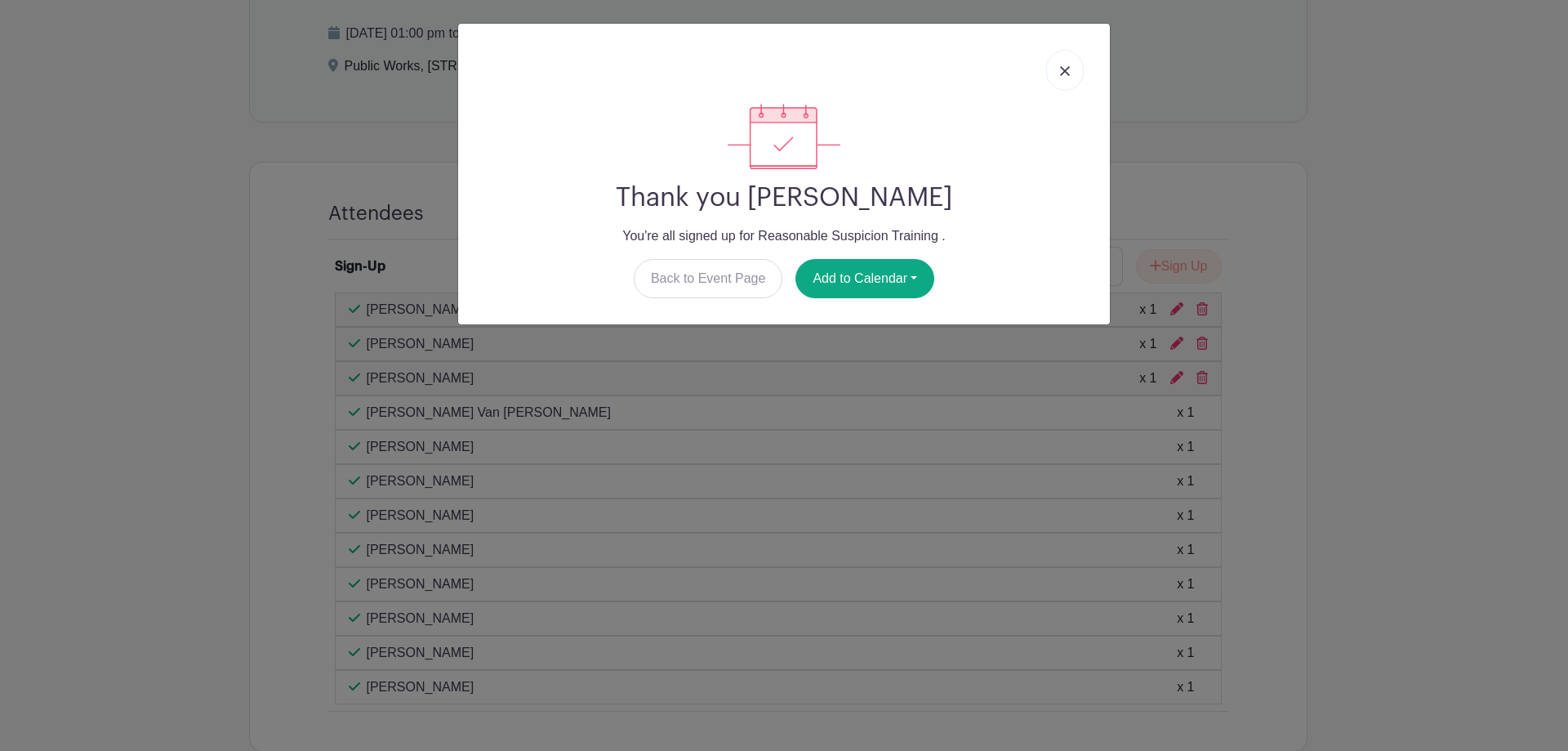
click at [1058, 70] on link at bounding box center [1064, 70] width 38 height 41
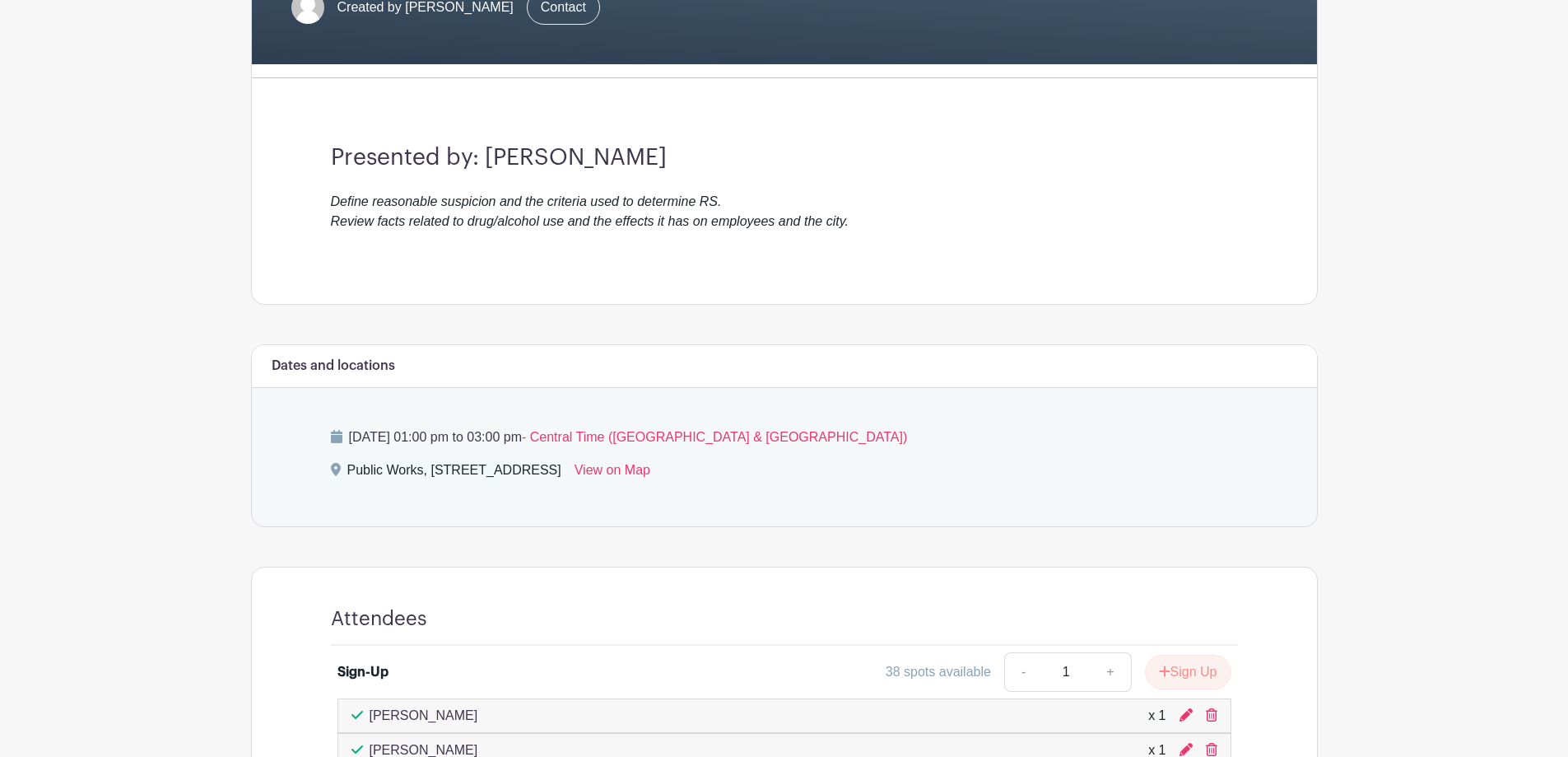
scroll to position [523, 0]
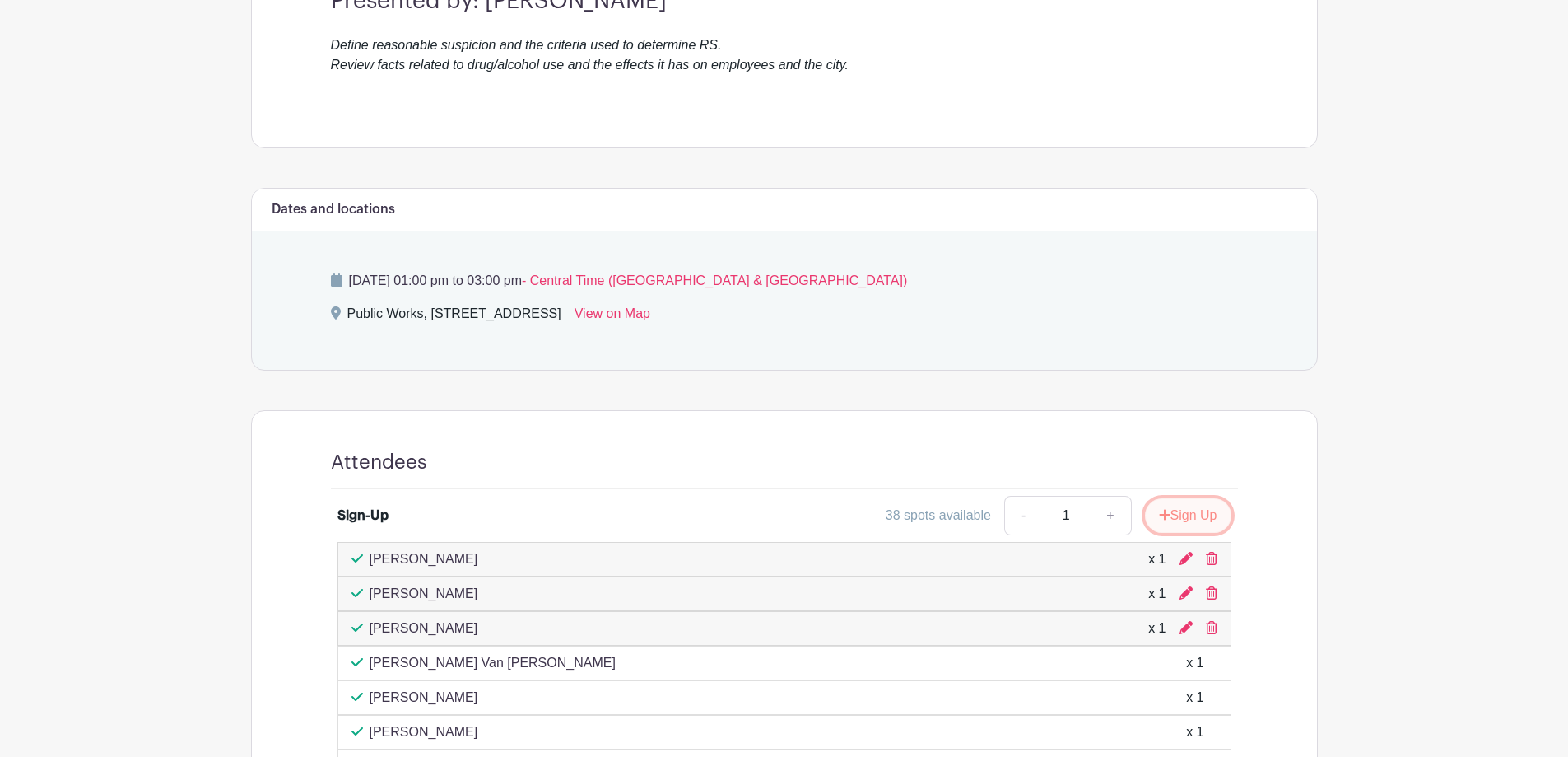
click at [1176, 517] on button "Sign Up" at bounding box center [1188, 514] width 86 height 34
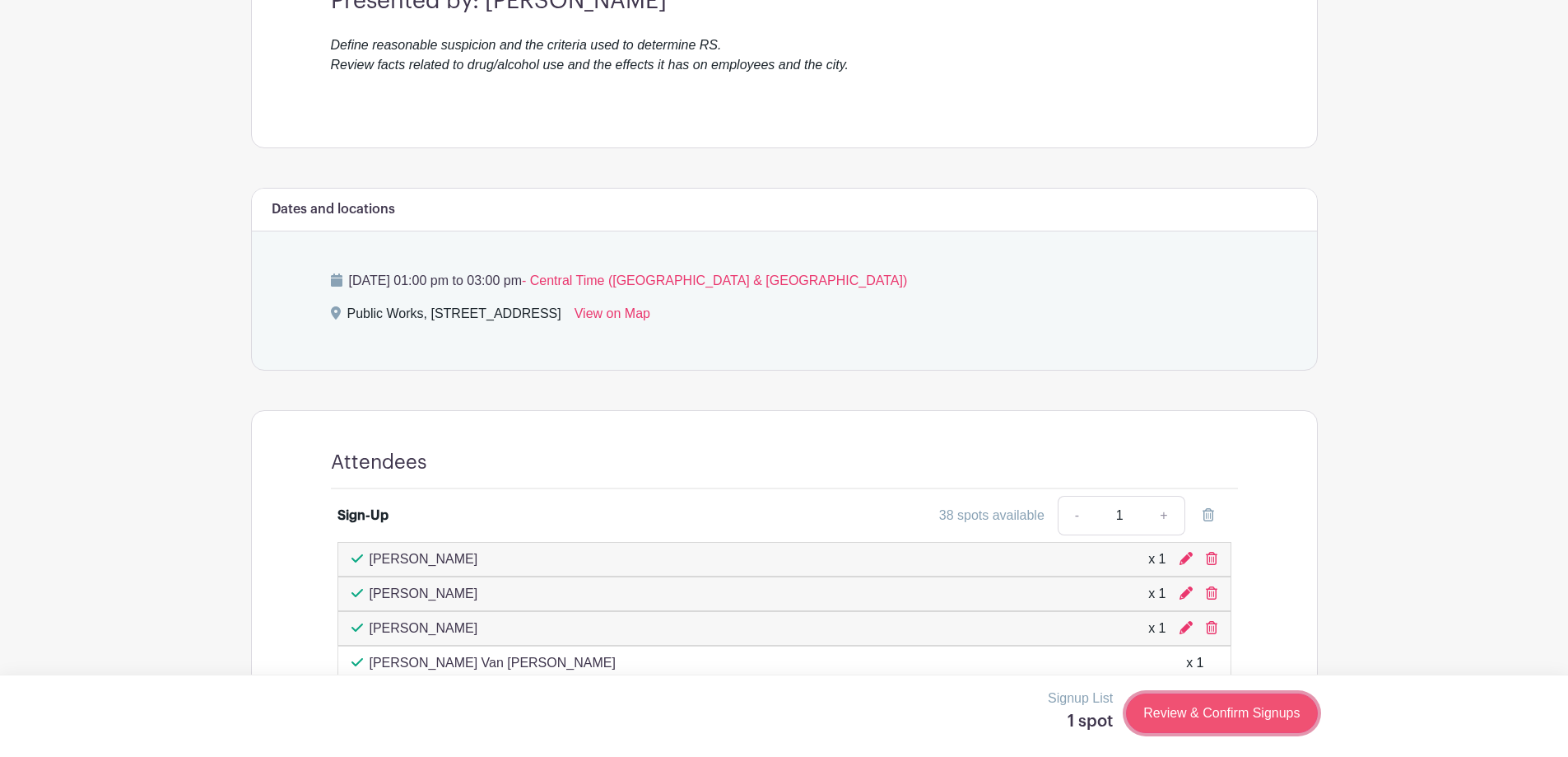
click at [1228, 718] on link "Review & Confirm Signups" at bounding box center [1221, 713] width 191 height 39
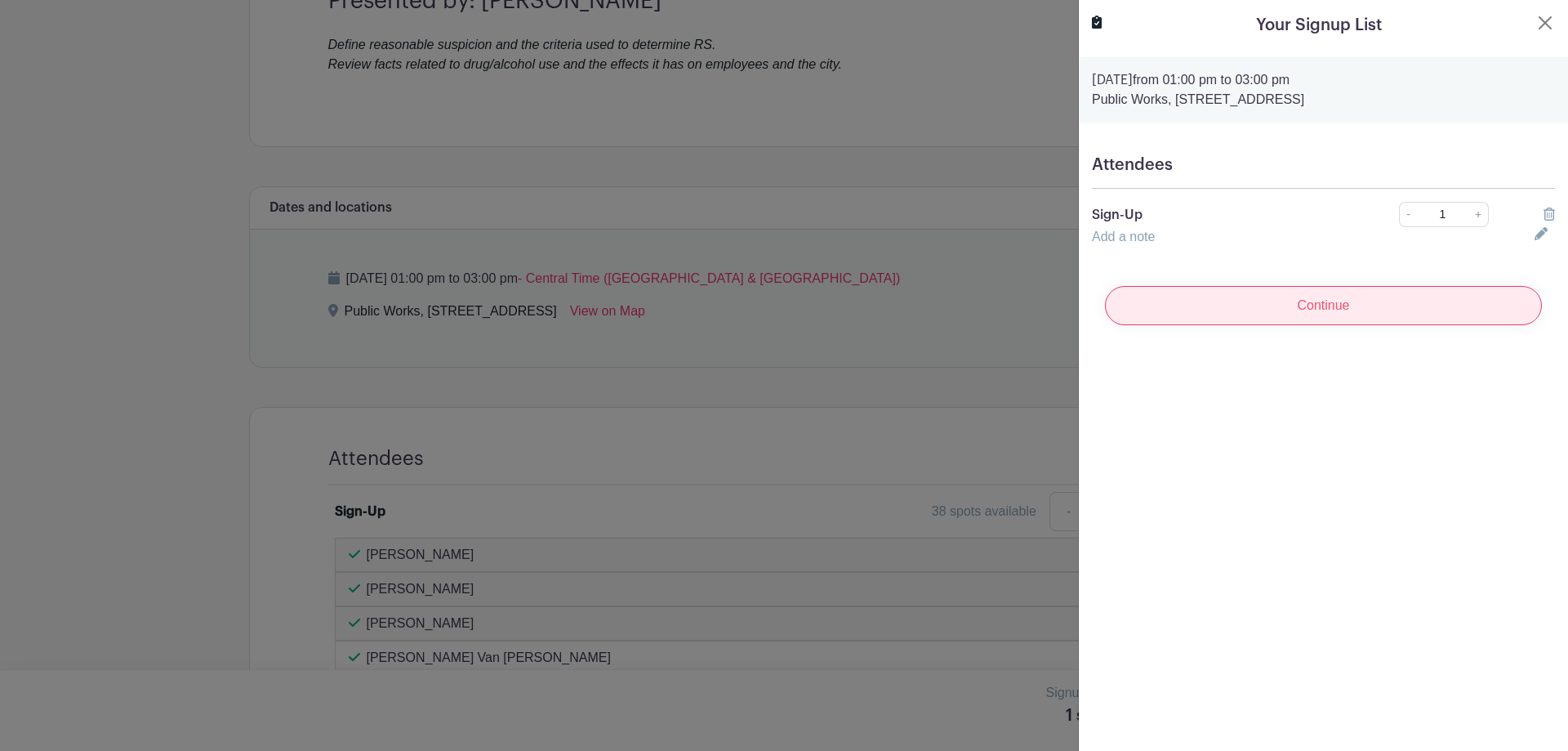
click at [1238, 316] on input "Continue" at bounding box center [1324, 306] width 437 height 39
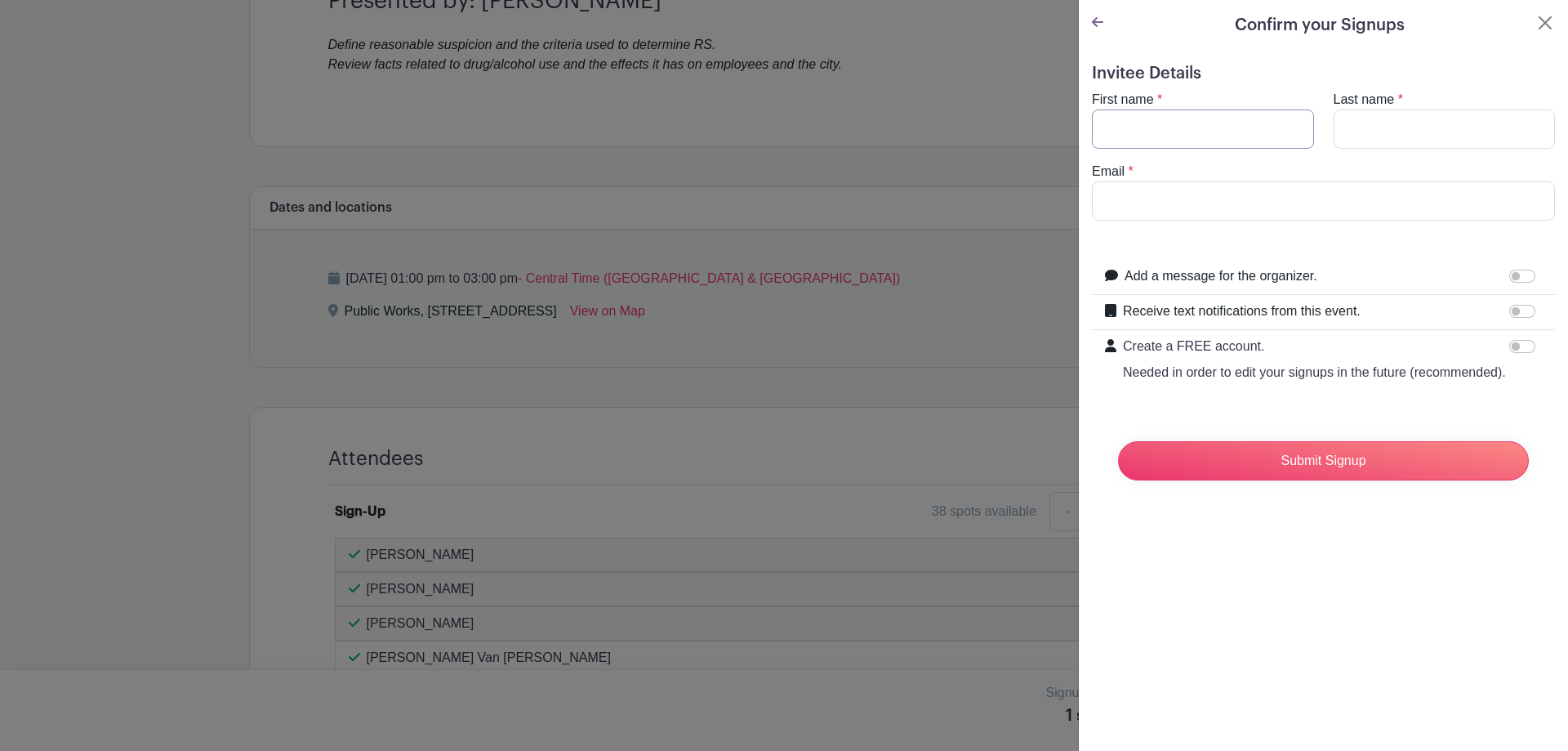
click at [1146, 135] on input "First name" at bounding box center [1203, 129] width 222 height 39
type input "[PERSON_NAME]"
type input "Urbealis"
type input "[EMAIL_ADDRESS][DOMAIN_NAME]"
click at [1339, 552] on div "Confirm your Signups Invitee Details First name * [PERSON_NAME] Last name * [PE…" at bounding box center [1323, 375] width 490 height 751
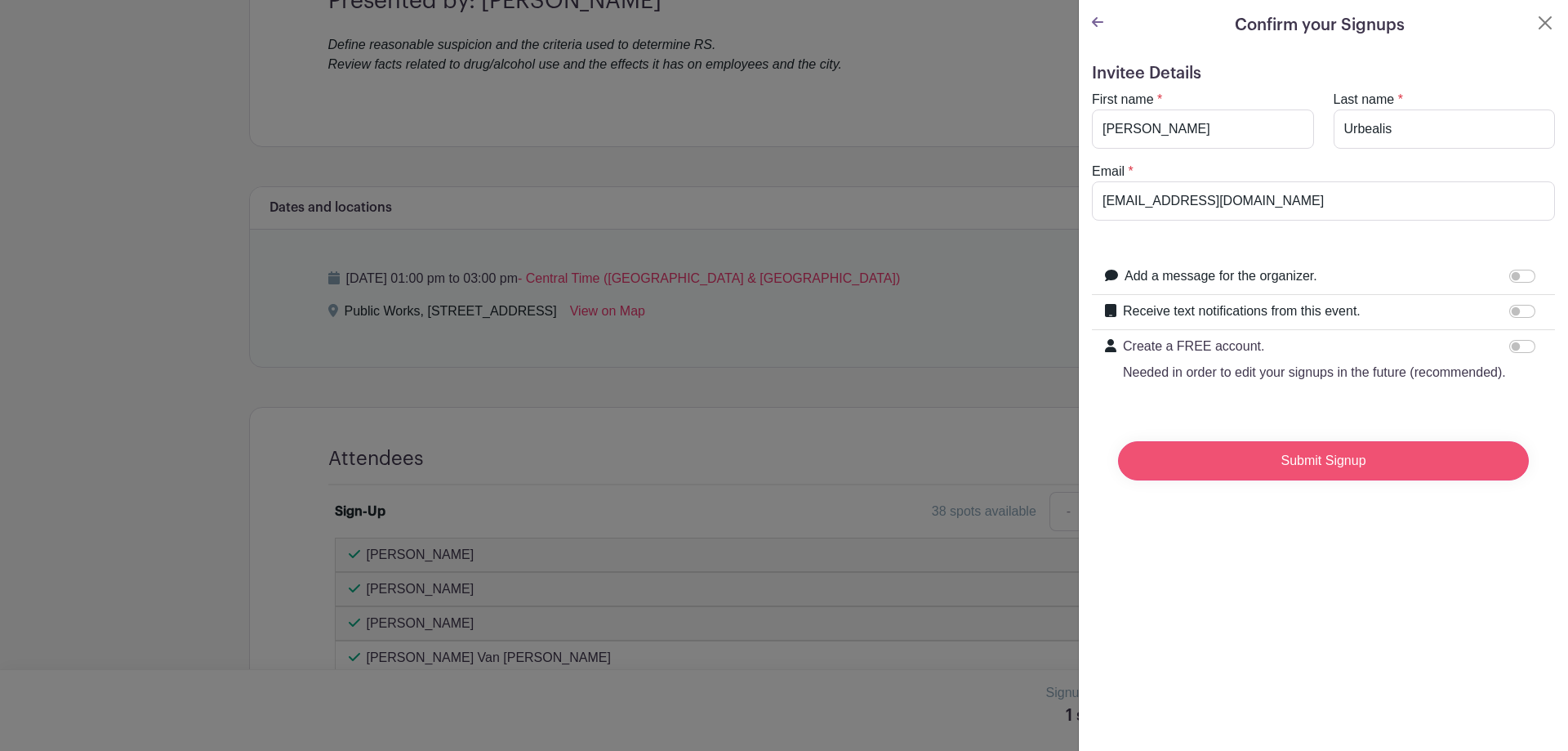
click at [1358, 480] on input "Submit Signup" at bounding box center [1324, 461] width 411 height 39
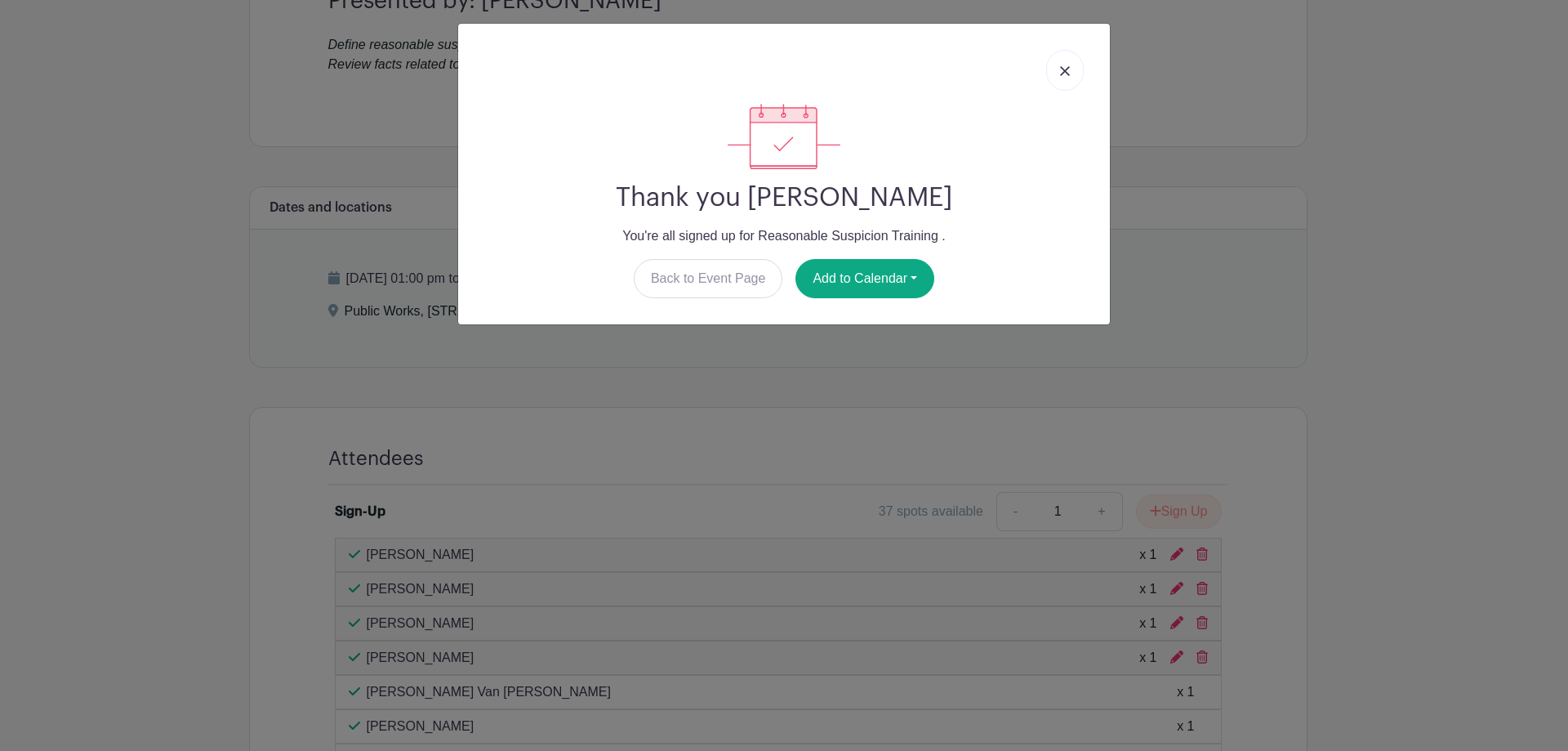
click at [1063, 84] on link at bounding box center [1064, 70] width 38 height 41
